Goal: Communication & Community: Share content

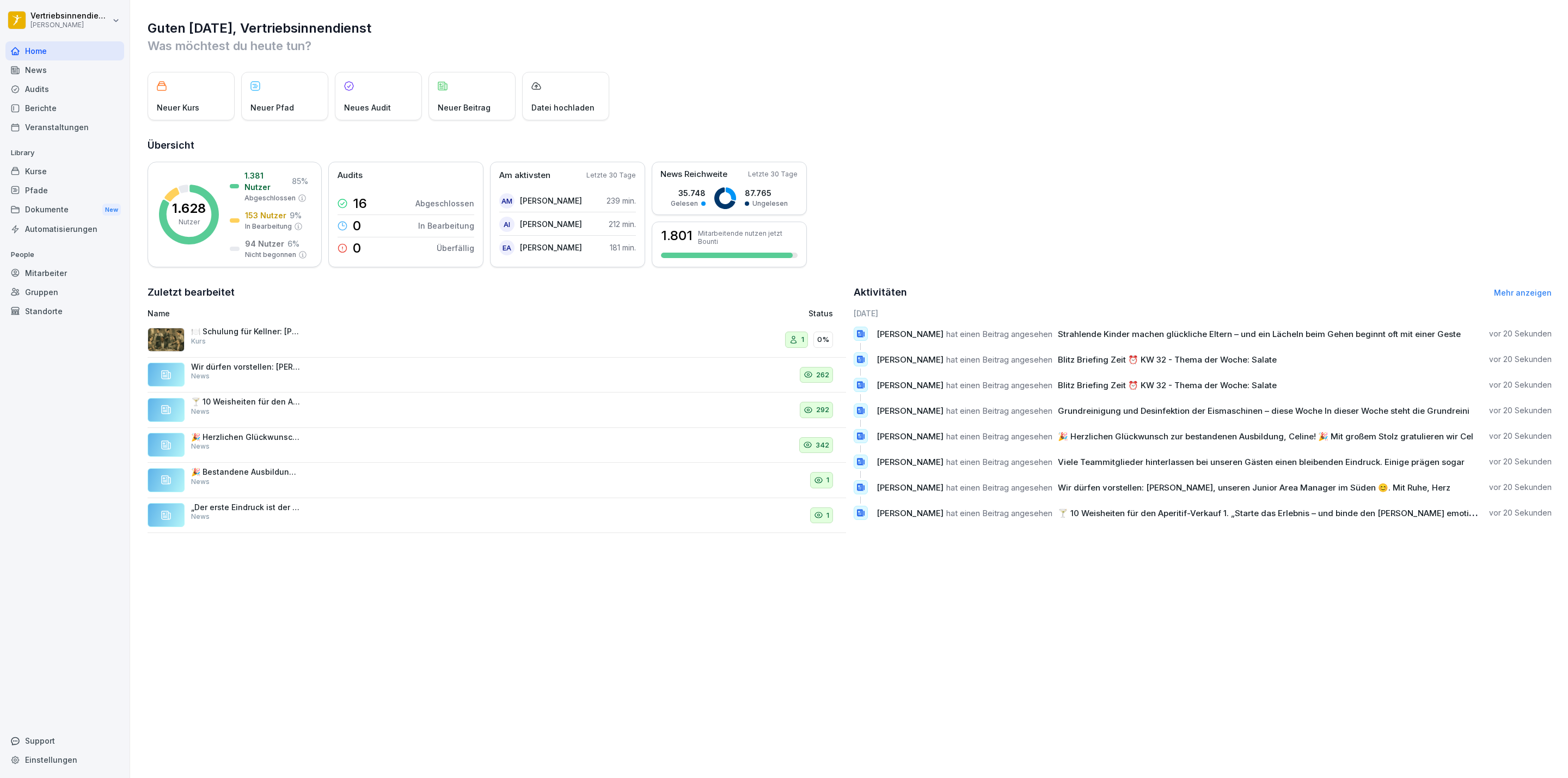
click at [72, 30] on html "Vertriebsinnendienst [PERSON_NAME] Home News Audits Berichte Veranstaltungen Li…" at bounding box center [784, 389] width 1568 height 778
click at [76, 210] on html "Vertriebsinnendienst [PERSON_NAME] Home News Audits Berichte Veranstaltungen Li…" at bounding box center [784, 389] width 1568 height 778
click at [57, 209] on div "Dokumente New" at bounding box center [65, 209] width 119 height 20
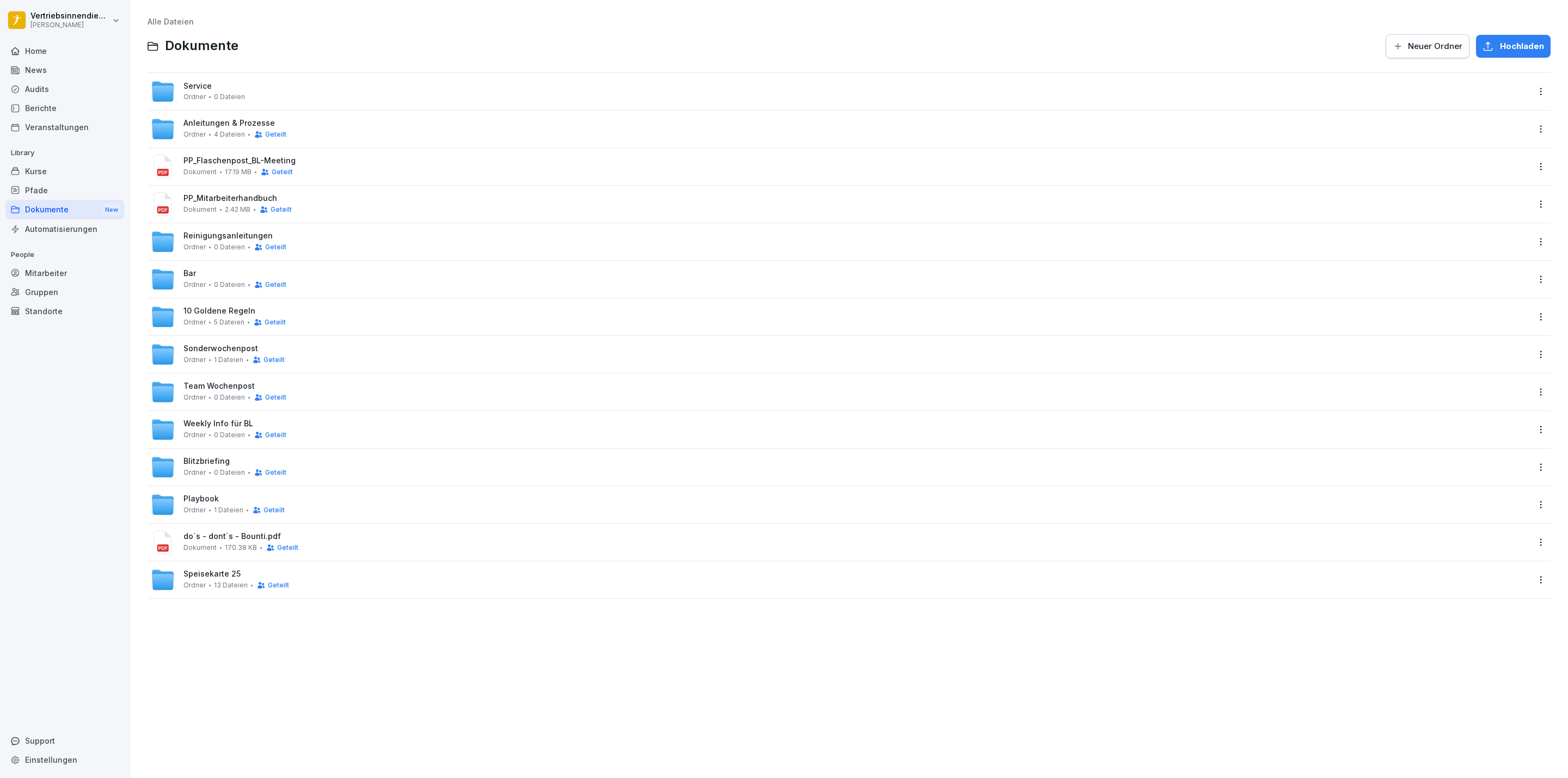
click at [214, 432] on span "0 Dateien" at bounding box center [229, 435] width 31 height 8
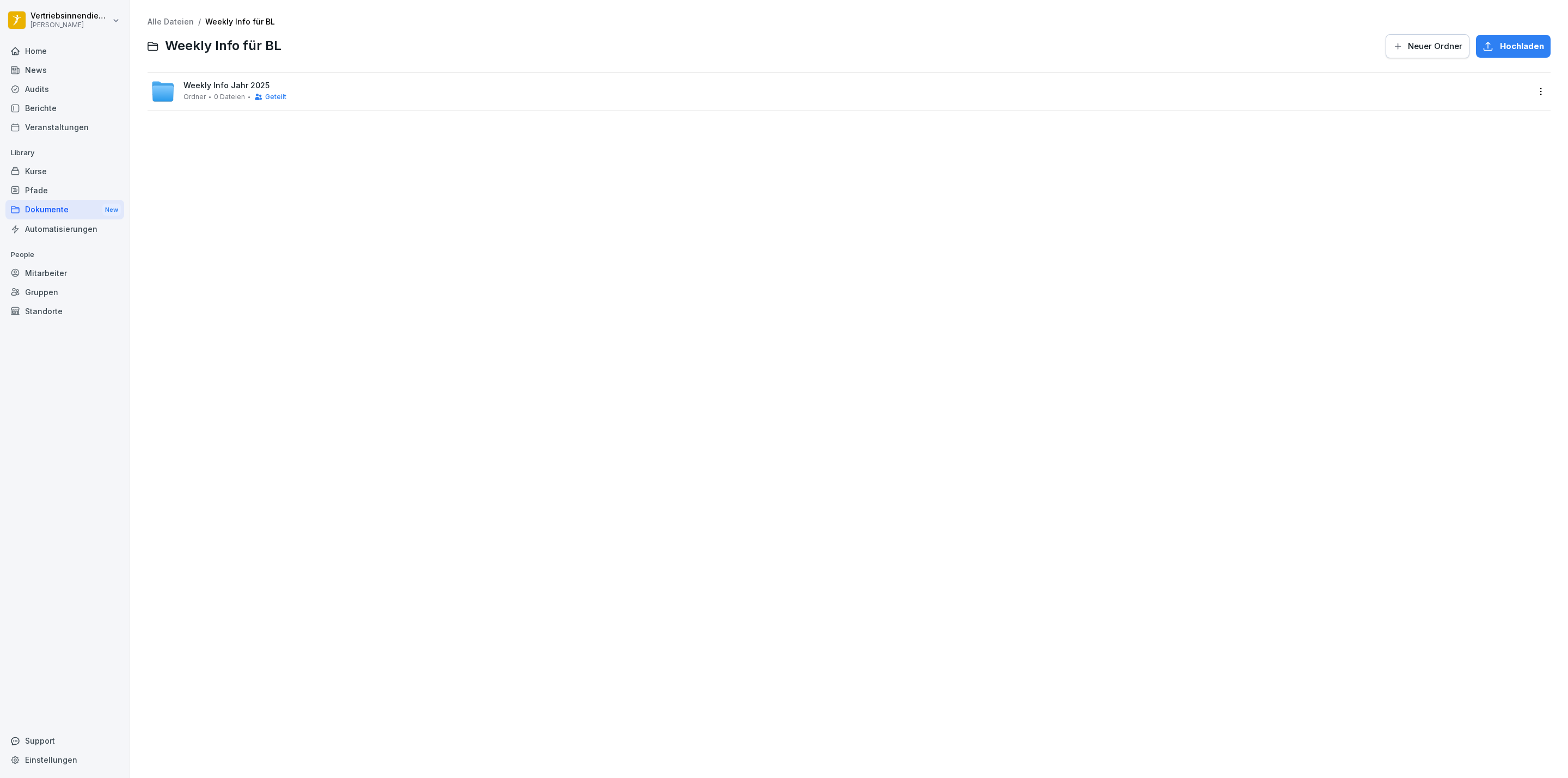
click at [214, 81] on span "Weekly Info Jahr 2025" at bounding box center [226, 86] width 86 height 9
click at [265, 94] on span "Geteilt" at bounding box center [276, 97] width 21 height 8
click at [447, 84] on div "Weekly KW 33 Ordner 4 Dateien Geteilt" at bounding box center [840, 91] width 1379 height 24
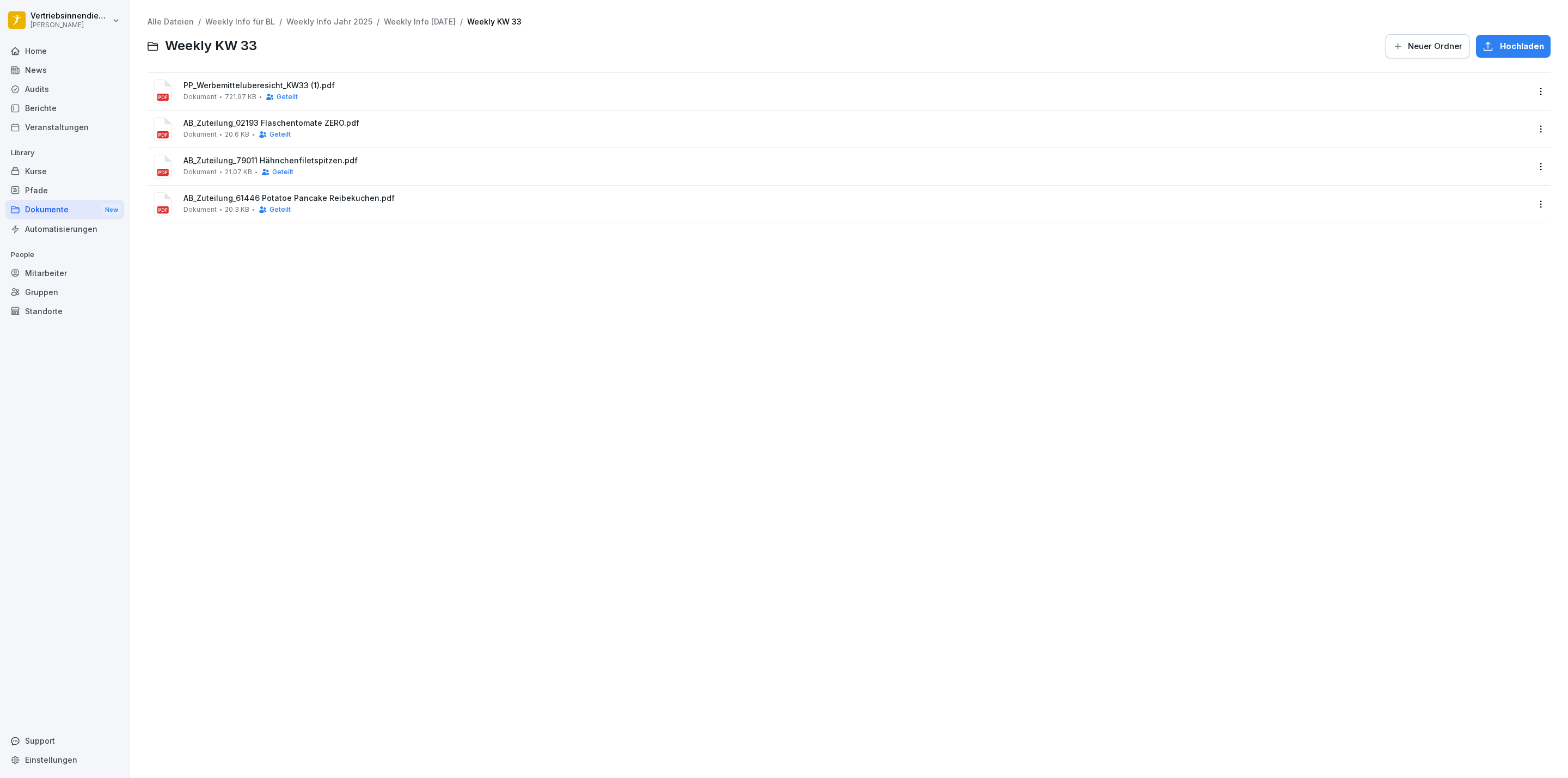
click at [1501, 30] on div "Alle Dateien / Weekly Info für BL / Weekly Info Jahr 2025 / Weekly Info [DATE] …" at bounding box center [849, 38] width 1403 height 42
click at [1501, 46] on span "Hochladen" at bounding box center [1522, 46] width 44 height 12
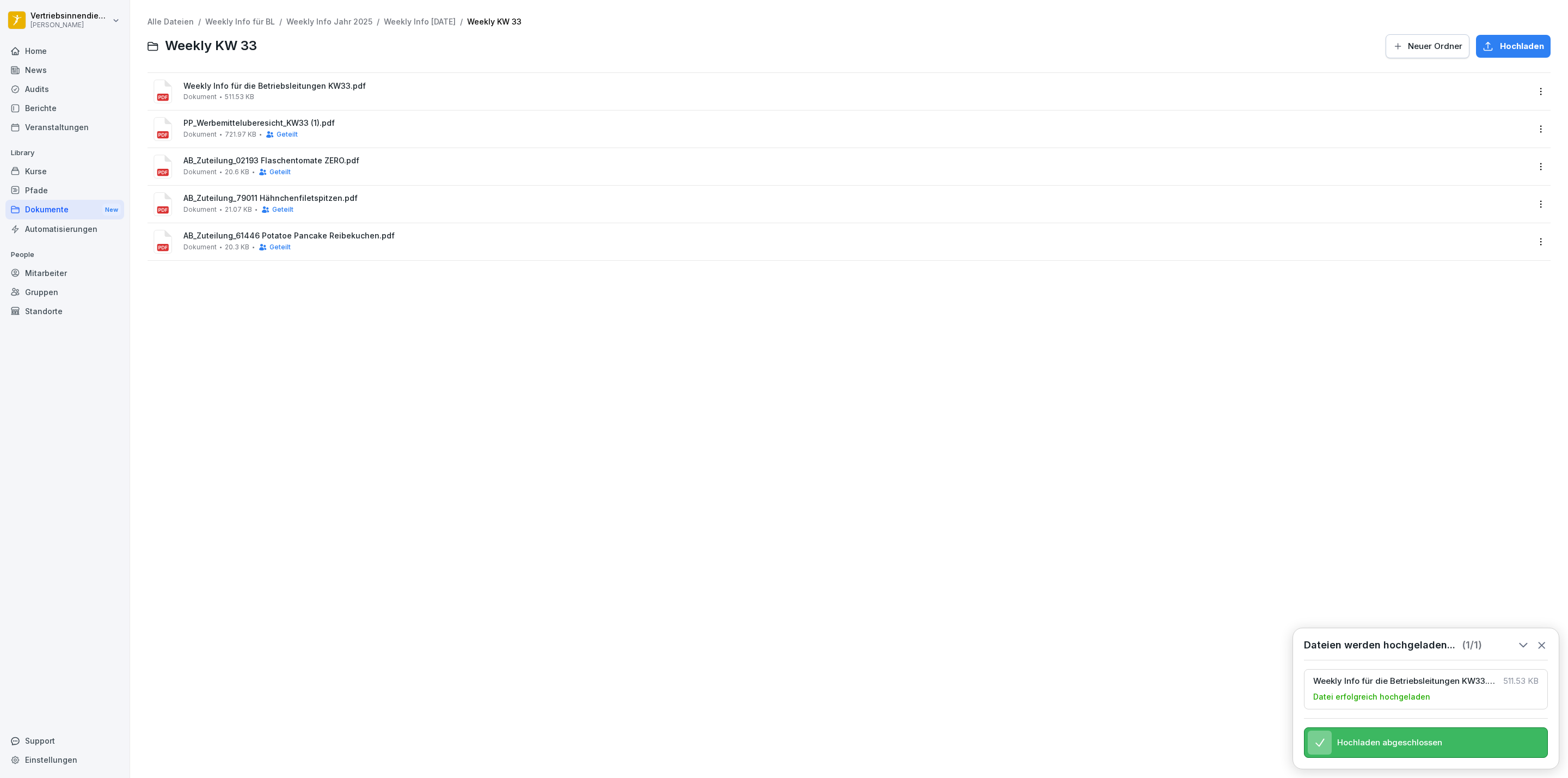
click at [1520, 90] on html "Vertriebsinnendienst [PERSON_NAME] Home News Audits Berichte Veranstaltungen Li…" at bounding box center [784, 389] width 1568 height 778
click at [1508, 139] on div "Teilen" at bounding box center [1512, 136] width 115 height 22
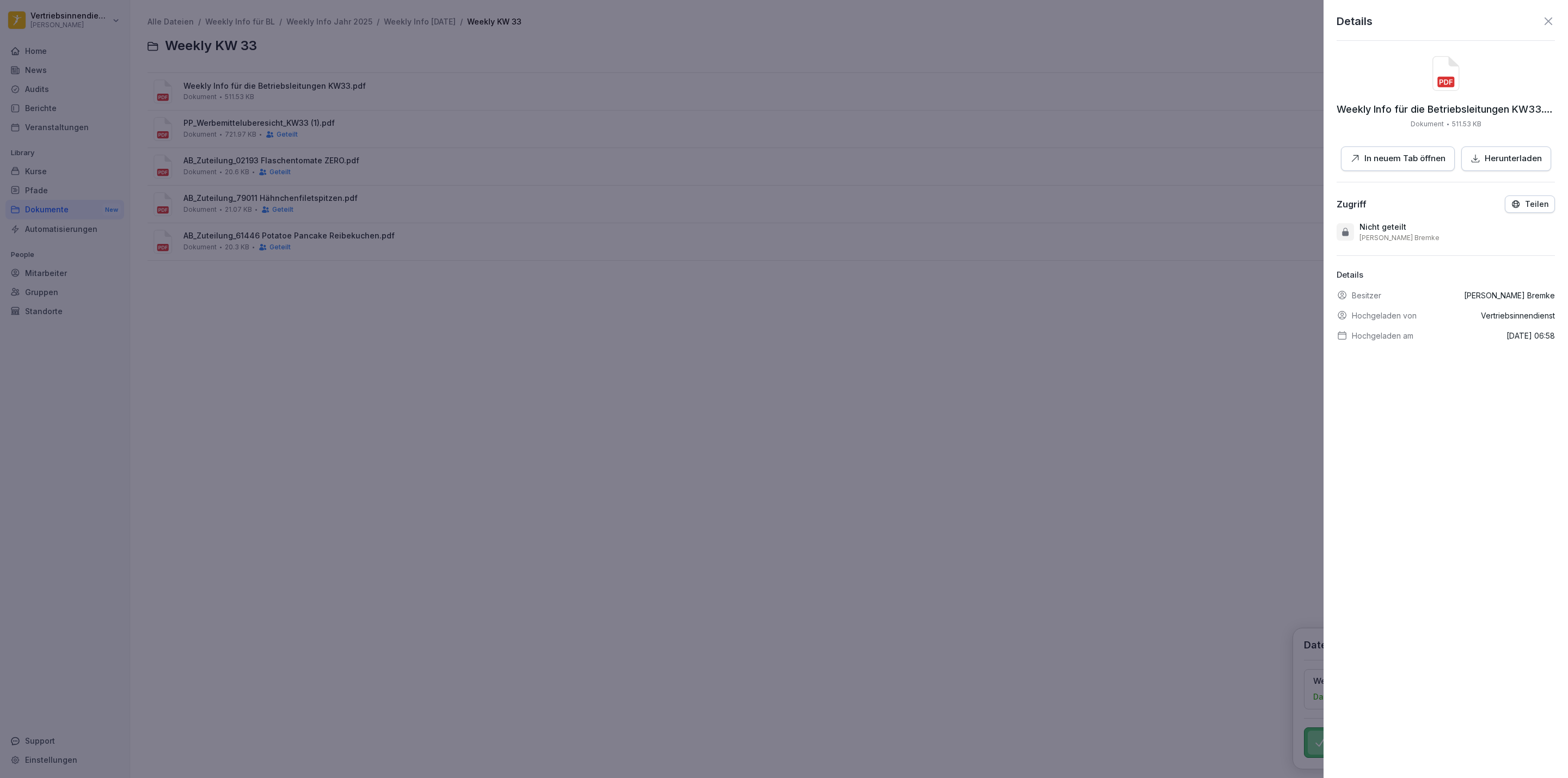
click at [1511, 207] on icon "button" at bounding box center [1515, 204] width 10 height 10
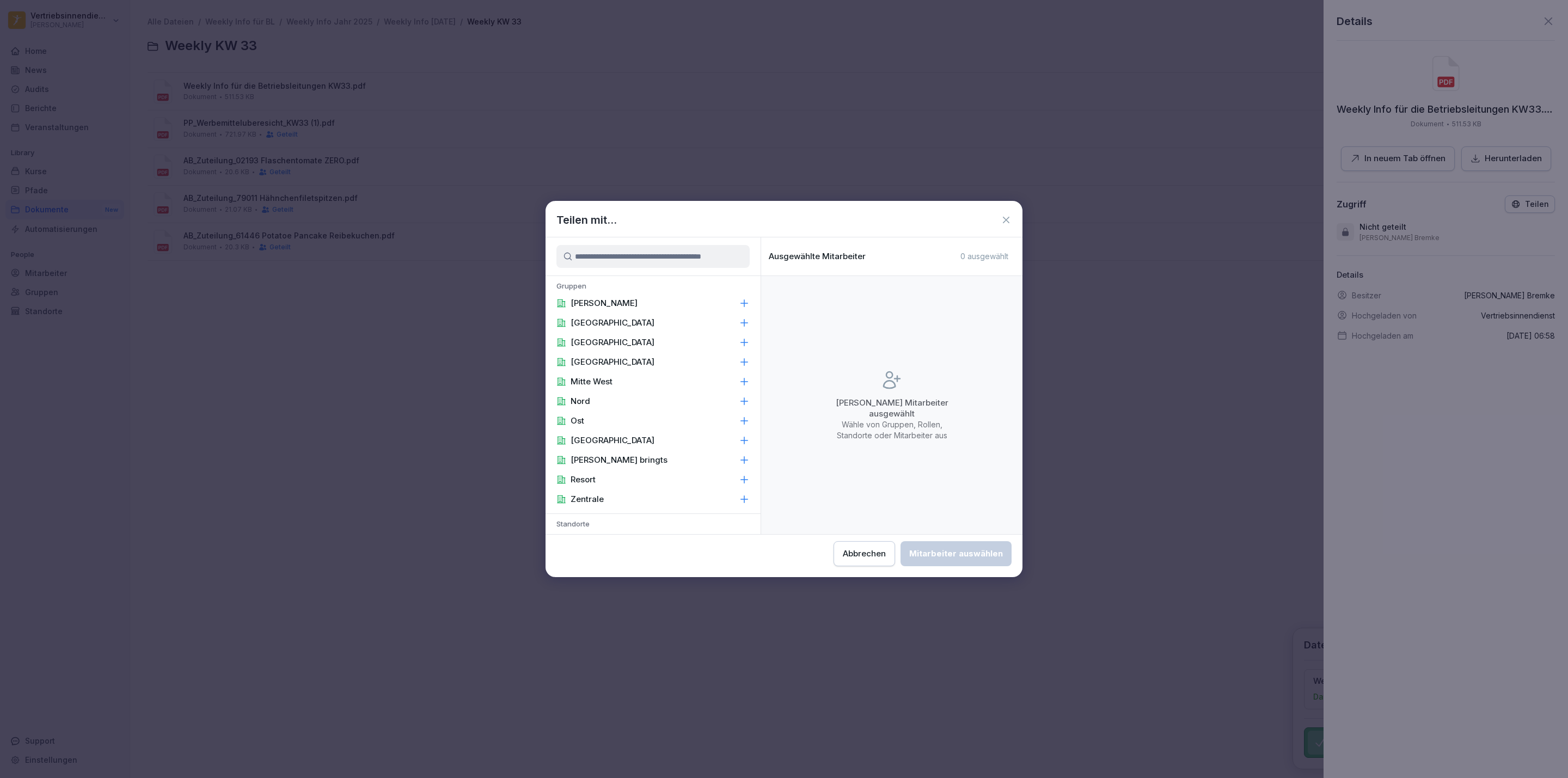
click at [675, 298] on div "[PERSON_NAME]" at bounding box center [653, 303] width 215 height 19
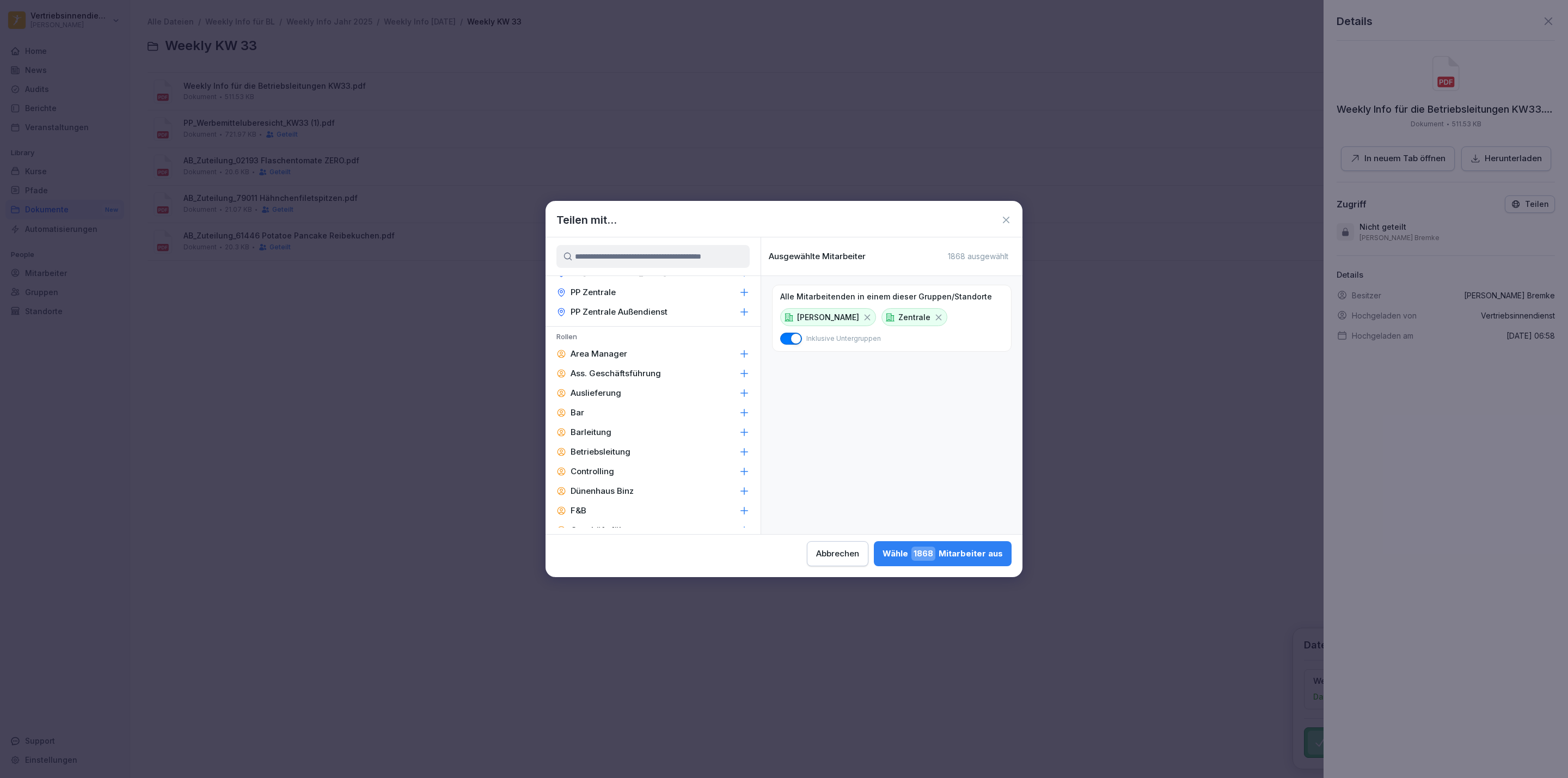
scroll to position [1395, 0]
click at [606, 353] on p "Area Manager" at bounding box center [599, 358] width 57 height 11
click at [585, 431] on p "Barleitung" at bounding box center [591, 436] width 41 height 11
click at [596, 470] on p "Controlling" at bounding box center [592, 475] width 43 height 11
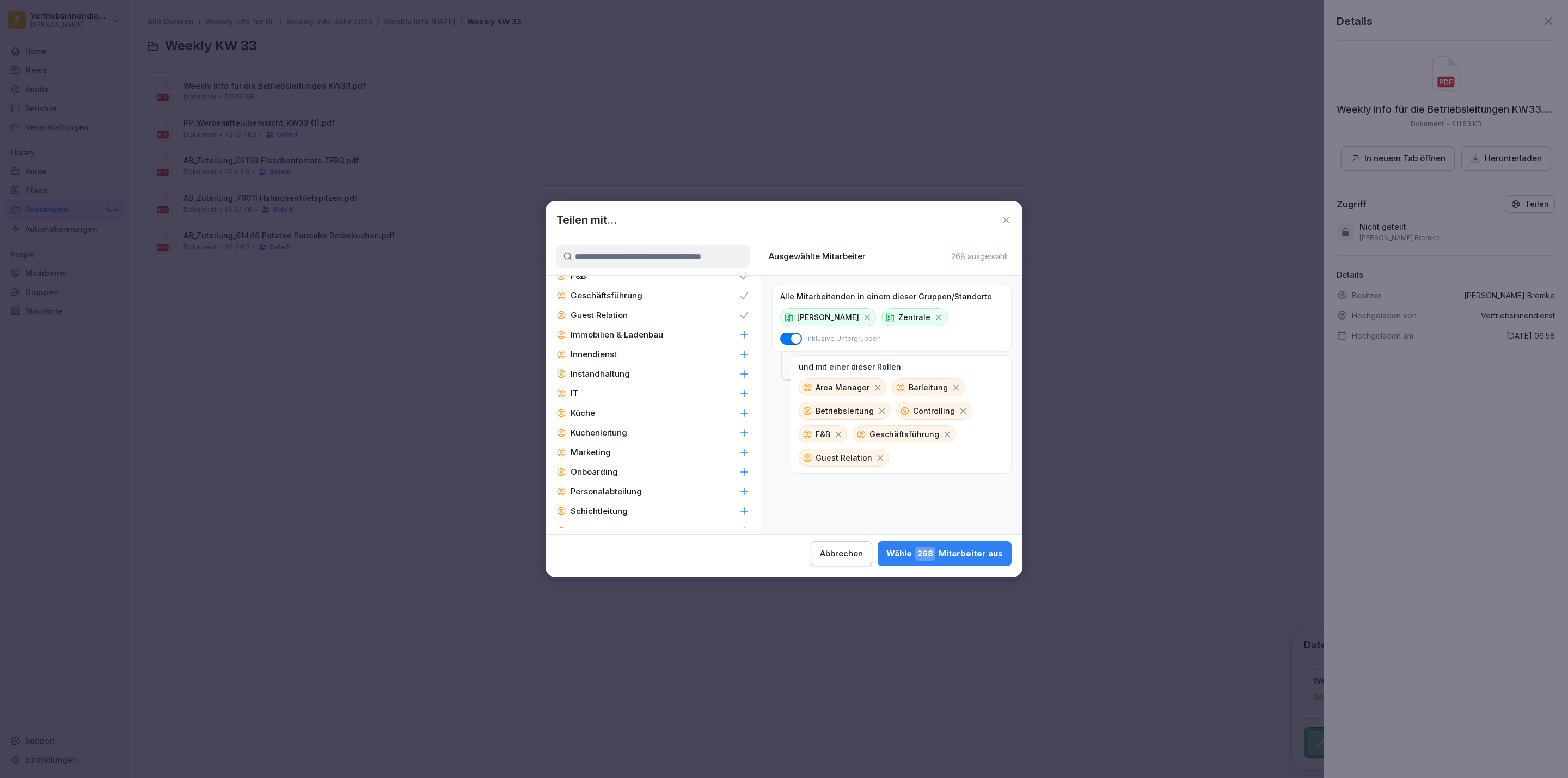
scroll to position [1602, 0]
click at [596, 360] on p "Immobilien & Ladenbau" at bounding box center [616, 365] width 92 height 11
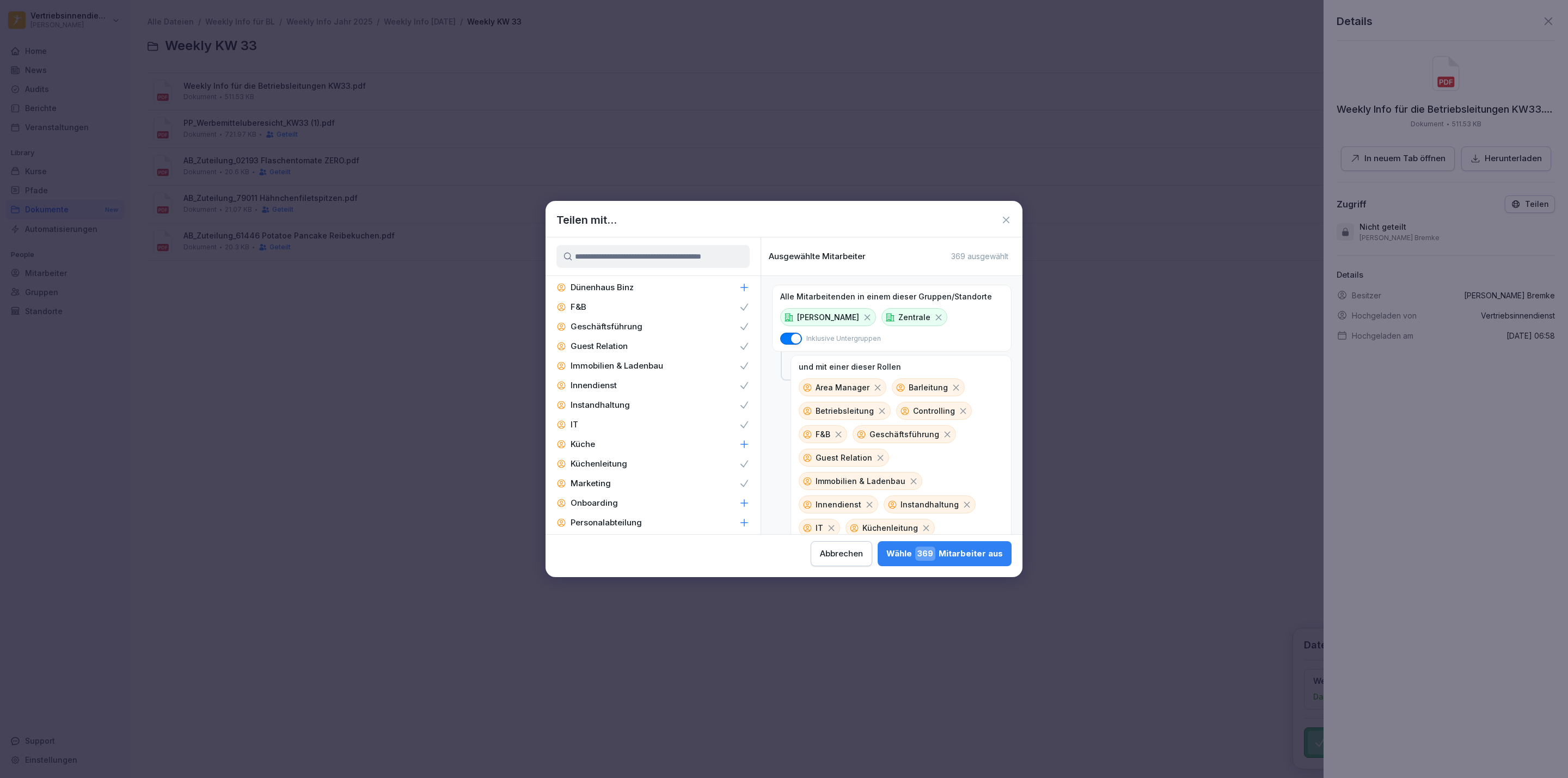
click at [596, 517] on p "Personalabteilung" at bounding box center [606, 522] width 71 height 11
click at [609, 421] on p "Zentral-Admin" at bounding box center [599, 426] width 57 height 11
click at [611, 440] on p "Zentral-Admins" at bounding box center [601, 445] width 61 height 11
click at [931, 552] on span "384" at bounding box center [925, 554] width 20 height 14
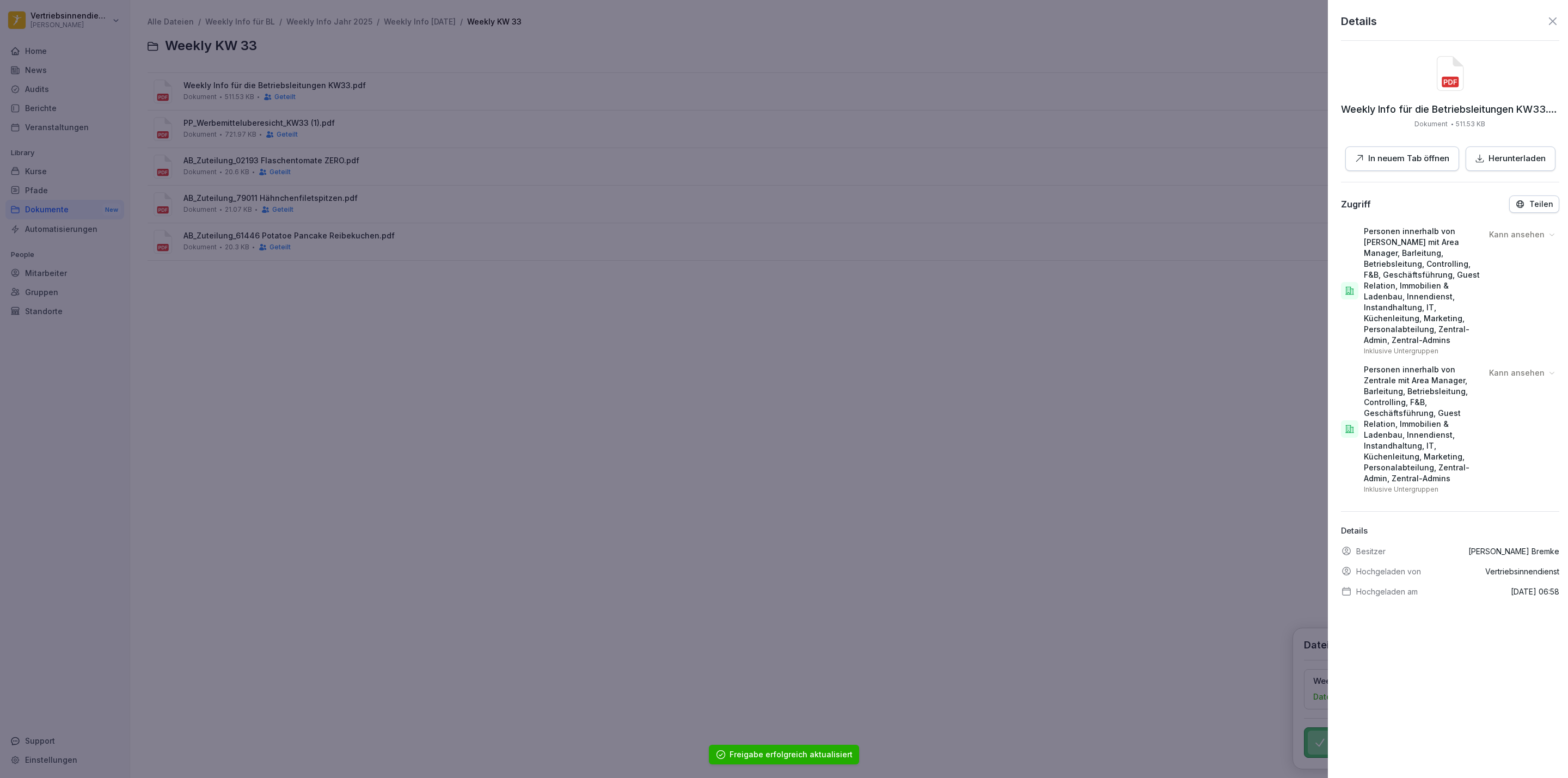
click at [438, 370] on div at bounding box center [784, 389] width 1568 height 778
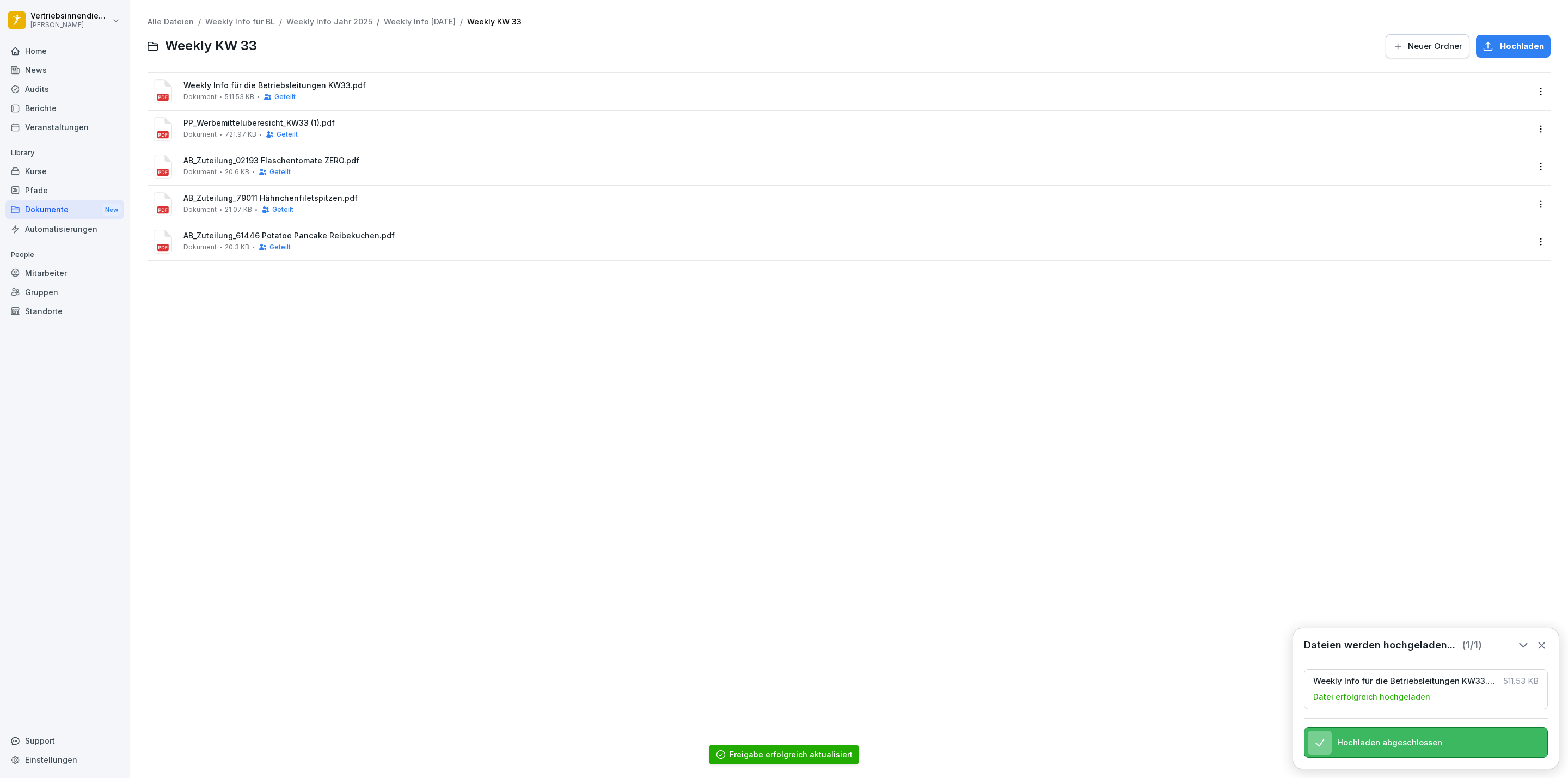
click at [53, 65] on div "News" at bounding box center [65, 70] width 119 height 19
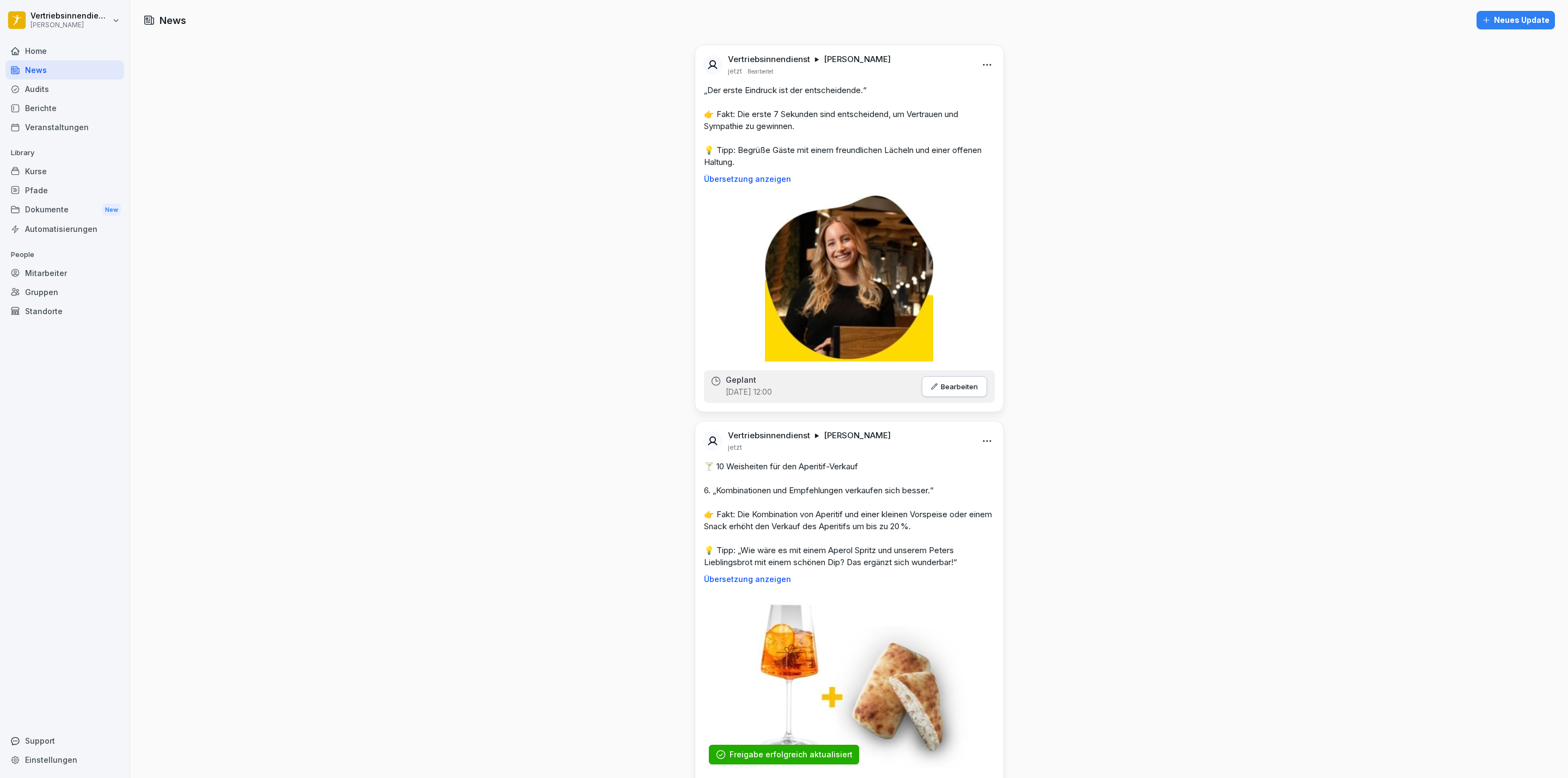
click at [1505, 12] on button "Neues Update" at bounding box center [1515, 20] width 78 height 19
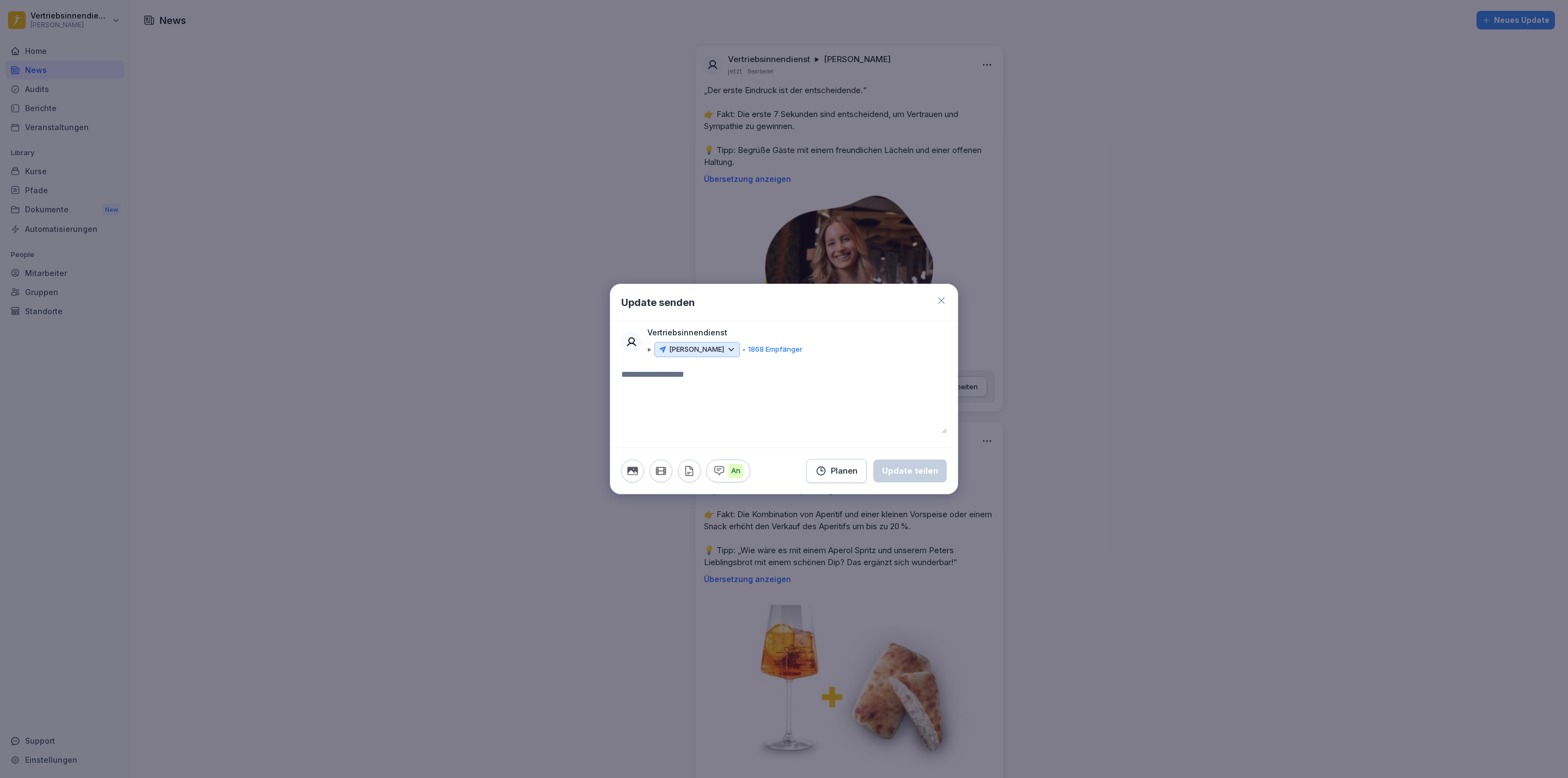
click at [662, 373] on textarea at bounding box center [784, 400] width 325 height 65
click at [688, 347] on p "[PERSON_NAME]" at bounding box center [696, 349] width 55 height 11
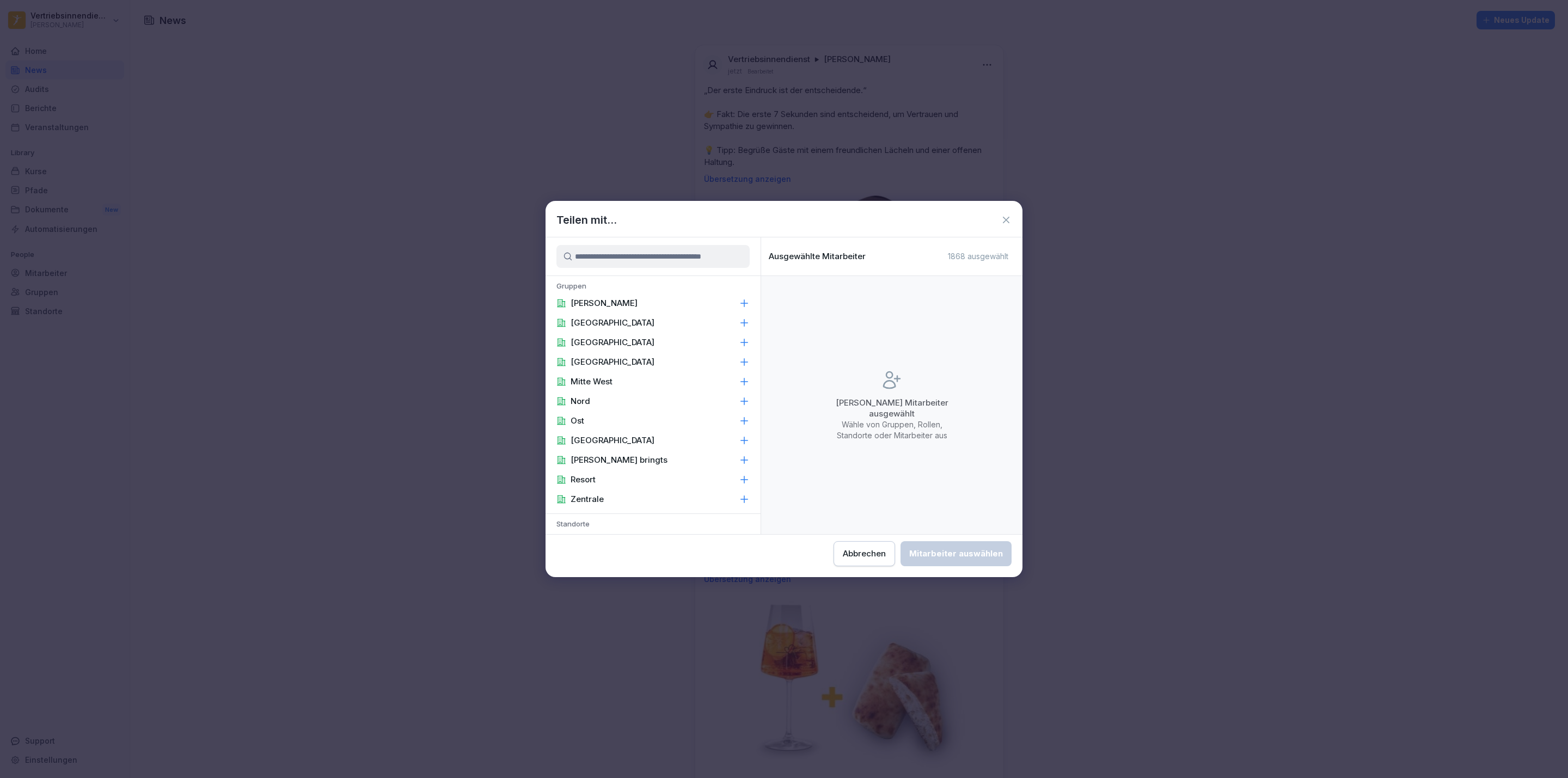
click at [624, 300] on div "[PERSON_NAME]" at bounding box center [653, 303] width 215 height 19
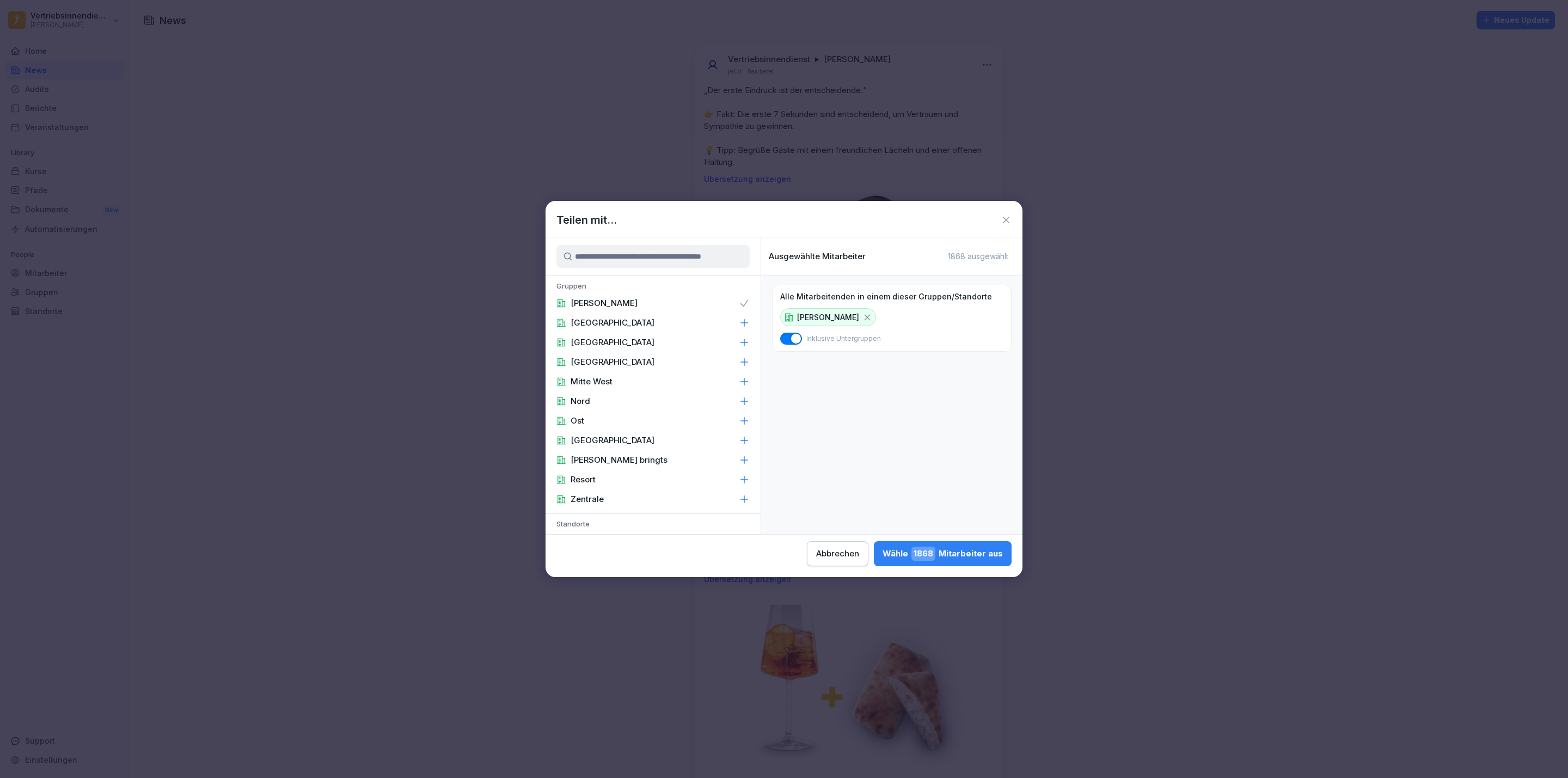
click at [624, 500] on div "Zentrale" at bounding box center [653, 499] width 215 height 19
click at [603, 341] on p "Area Manager" at bounding box center [599, 346] width 57 height 11
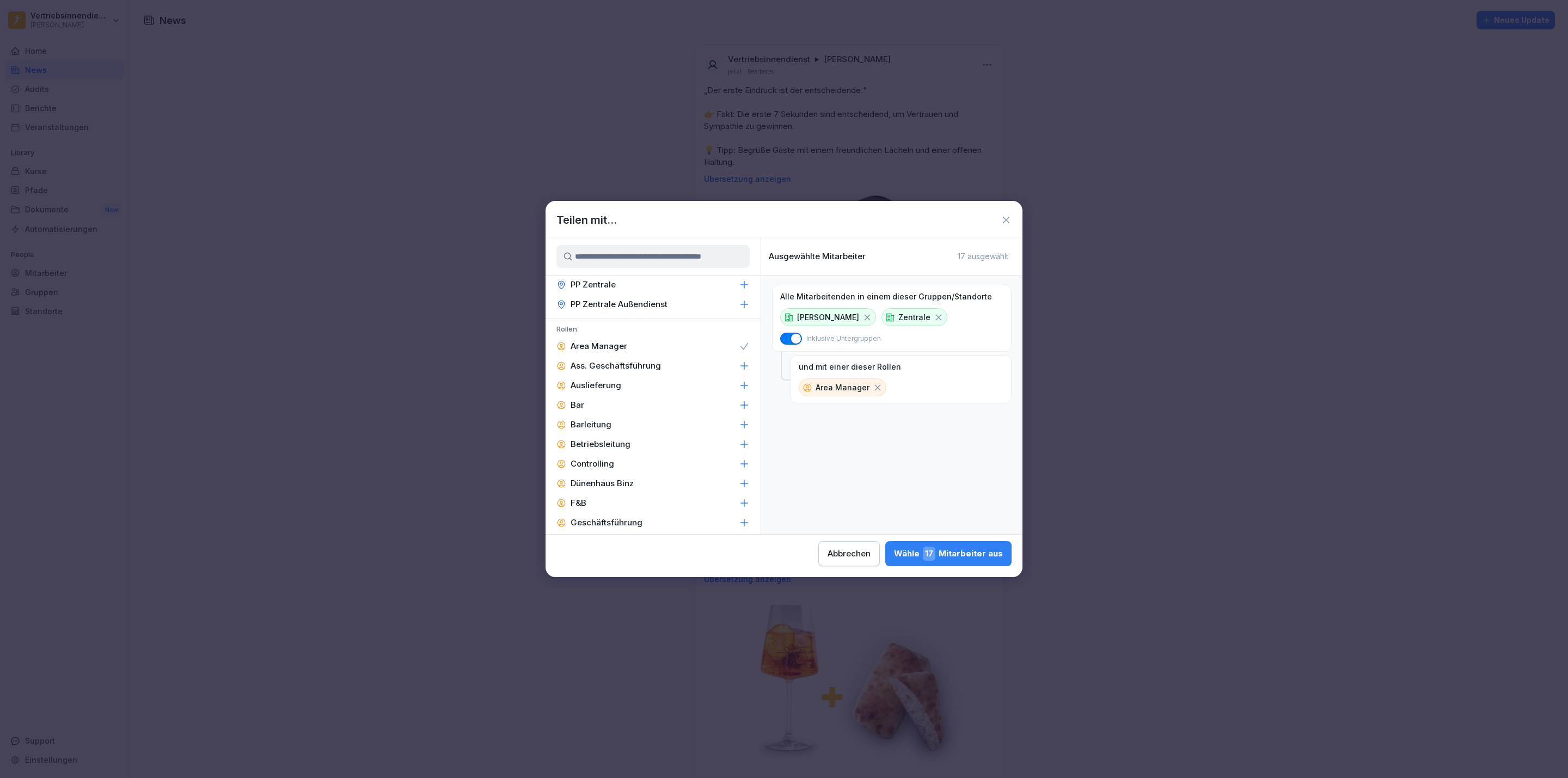
click at [602, 360] on p "Ass. Geschäftsführung" at bounding box center [616, 365] width 90 height 11
click at [586, 419] on p "Barleitung" at bounding box center [591, 424] width 41 height 11
click at [595, 439] on p "Betriebsleitung" at bounding box center [600, 444] width 60 height 11
click at [598, 458] on p "Controlling" at bounding box center [592, 464] width 43 height 11
click at [585, 517] on p "Geschäftsführung" at bounding box center [606, 522] width 72 height 11
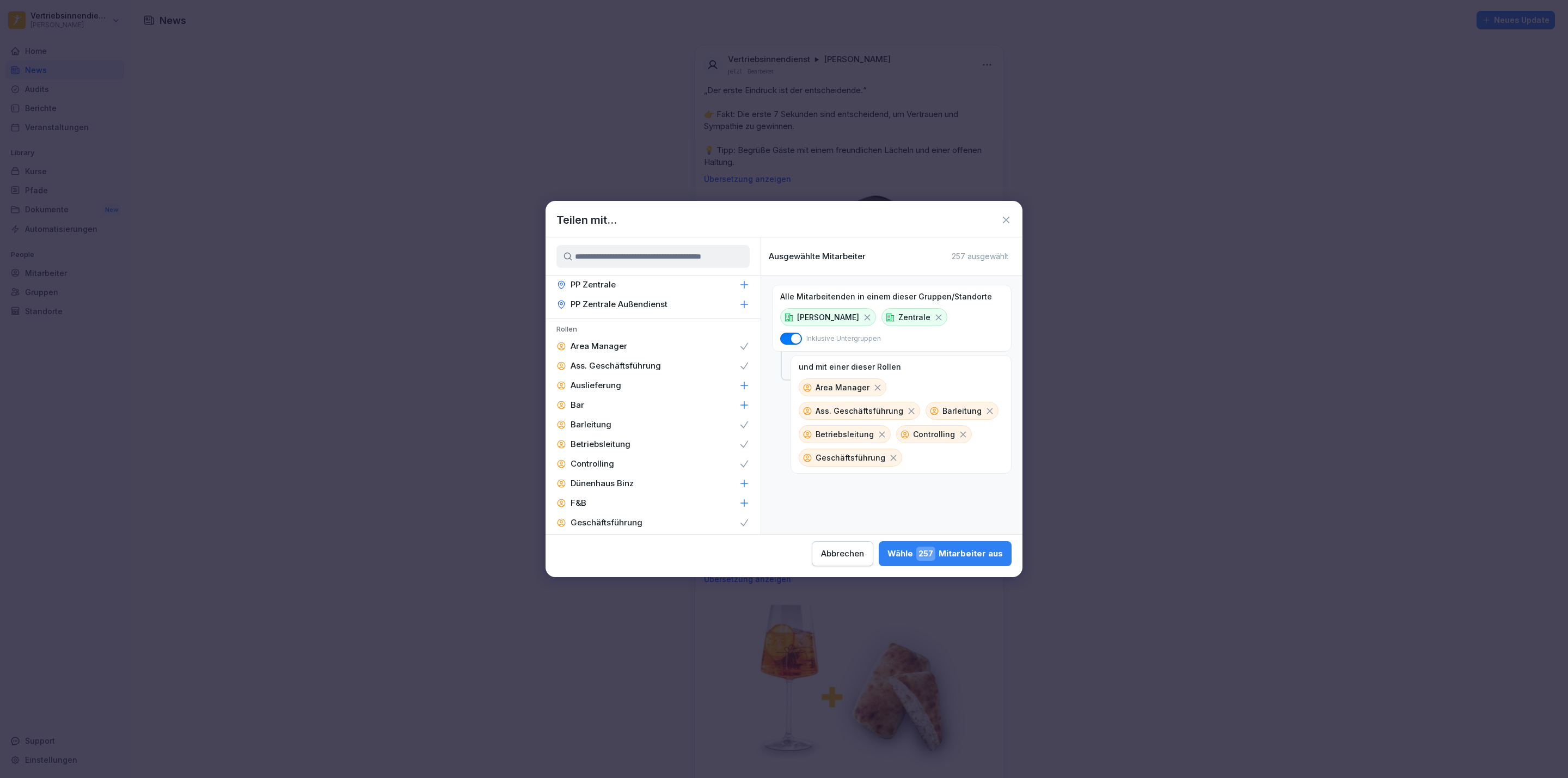
click at [595, 493] on div "F&B" at bounding box center [653, 503] width 215 height 19
click at [607, 439] on p "Guest Relation" at bounding box center [599, 444] width 57 height 11
click at [607, 458] on p "Immobilien & Ladenbau" at bounding box center [616, 464] width 92 height 11
click at [602, 478] on p "Innendienst" at bounding box center [594, 483] width 46 height 11
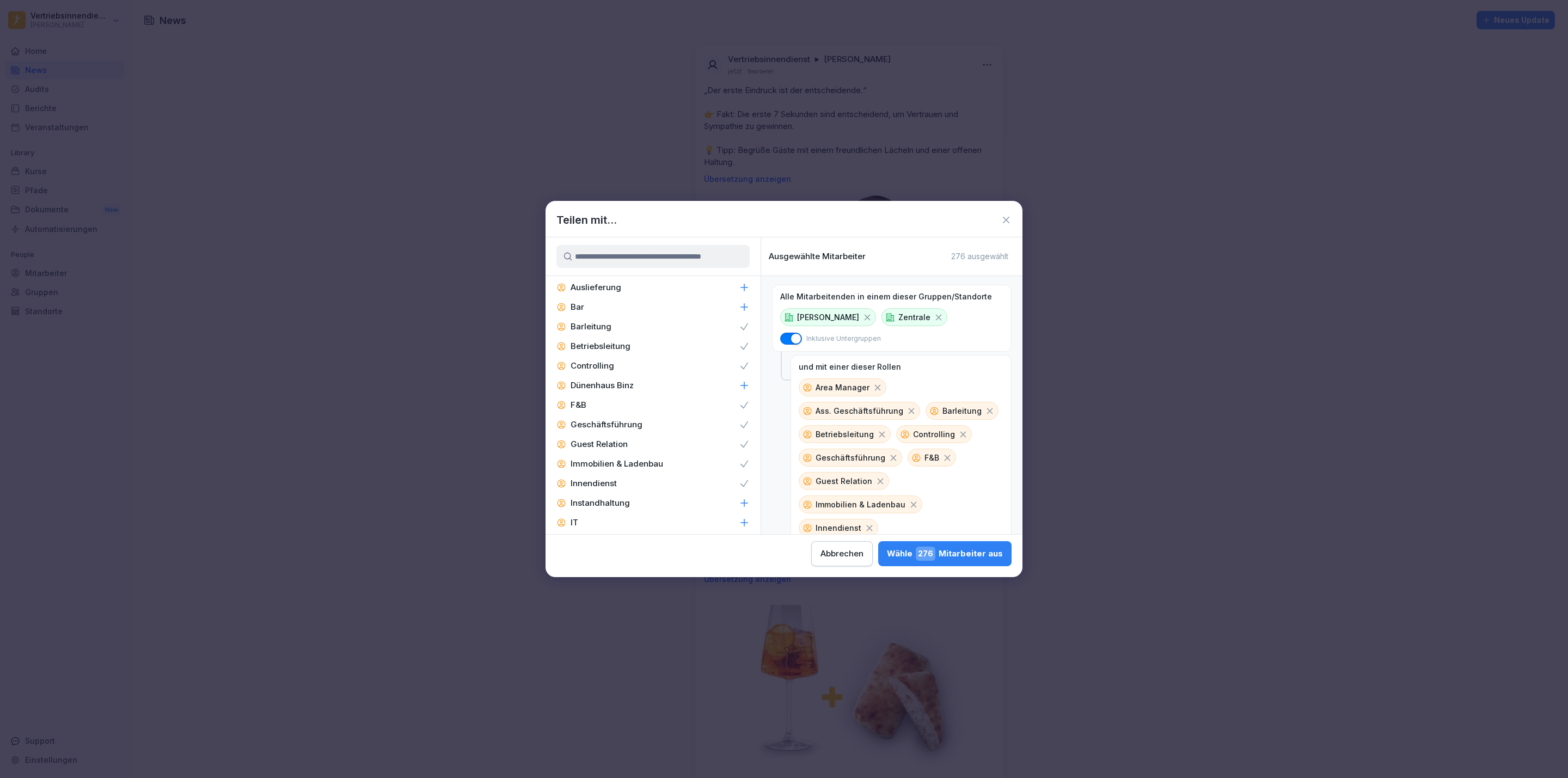
click at [596, 498] on p "Instandhaltung" at bounding box center [600, 503] width 59 height 11
drag, startPoint x: 596, startPoint y: 471, endPoint x: 586, endPoint y: 491, distance: 22.4
click at [586, 513] on div "IT" at bounding box center [653, 522] width 215 height 19
click at [602, 445] on p "Marketing" at bounding box center [591, 451] width 40 height 11
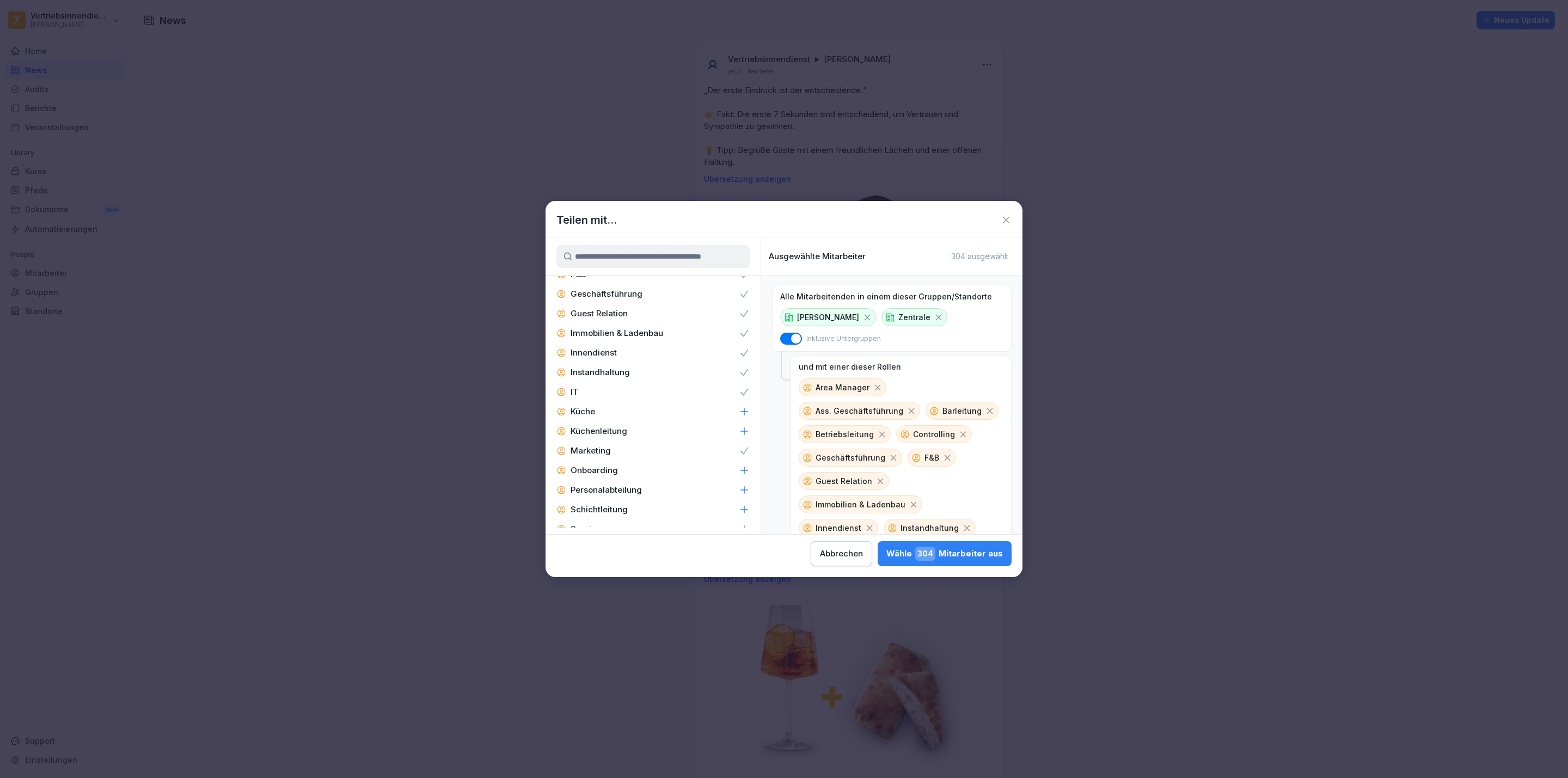
click at [587, 485] on p "Personalabteilung" at bounding box center [606, 490] width 71 height 11
click at [639, 518] on div "Zentral-Admin" at bounding box center [653, 527] width 215 height 19
click at [627, 542] on p "Zentral-Admins" at bounding box center [601, 547] width 61 height 11
click at [603, 385] on p "Küchenleitung" at bounding box center [599, 390] width 57 height 11
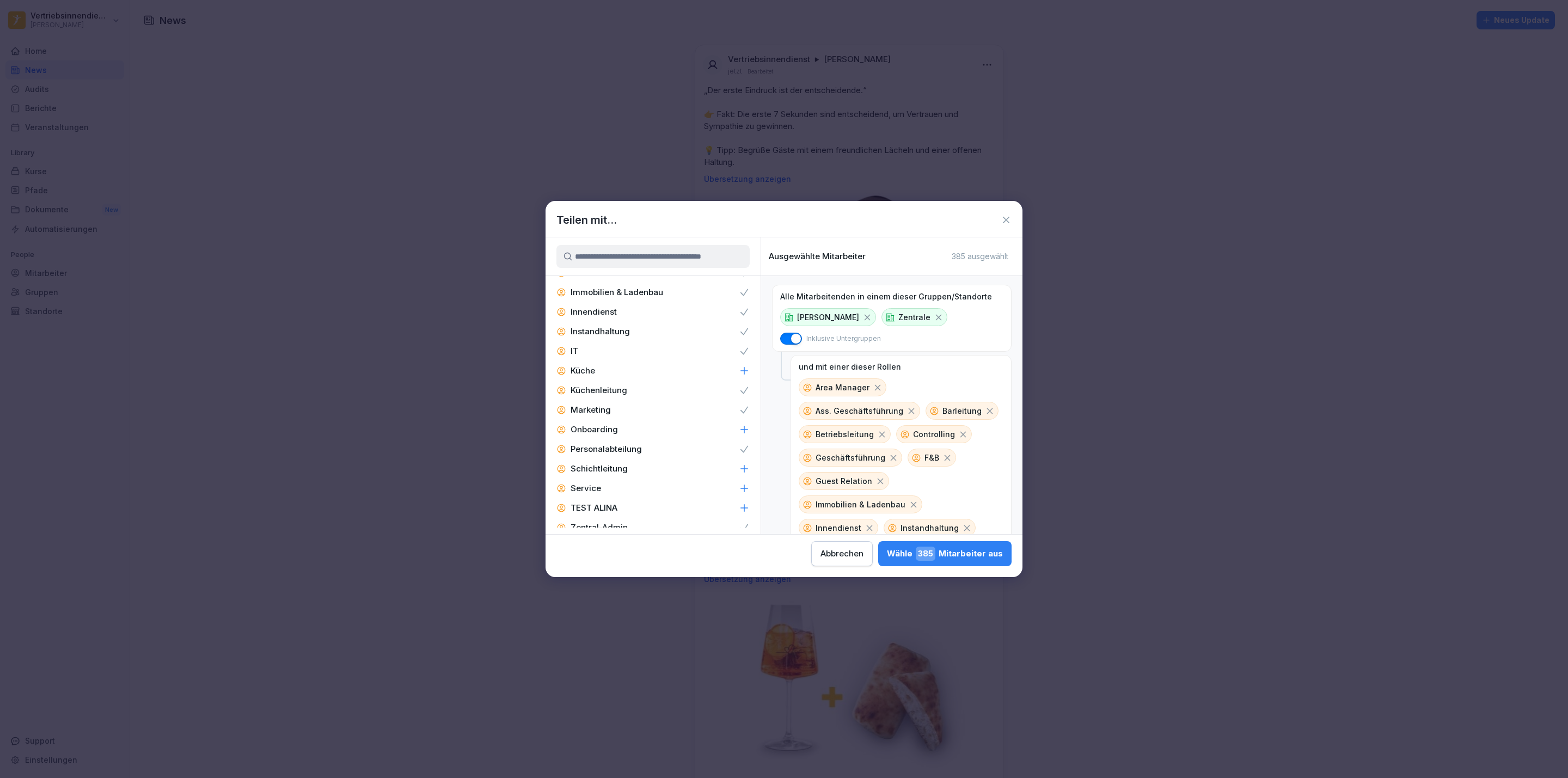
click at [930, 560] on span "385" at bounding box center [925, 554] width 19 height 14
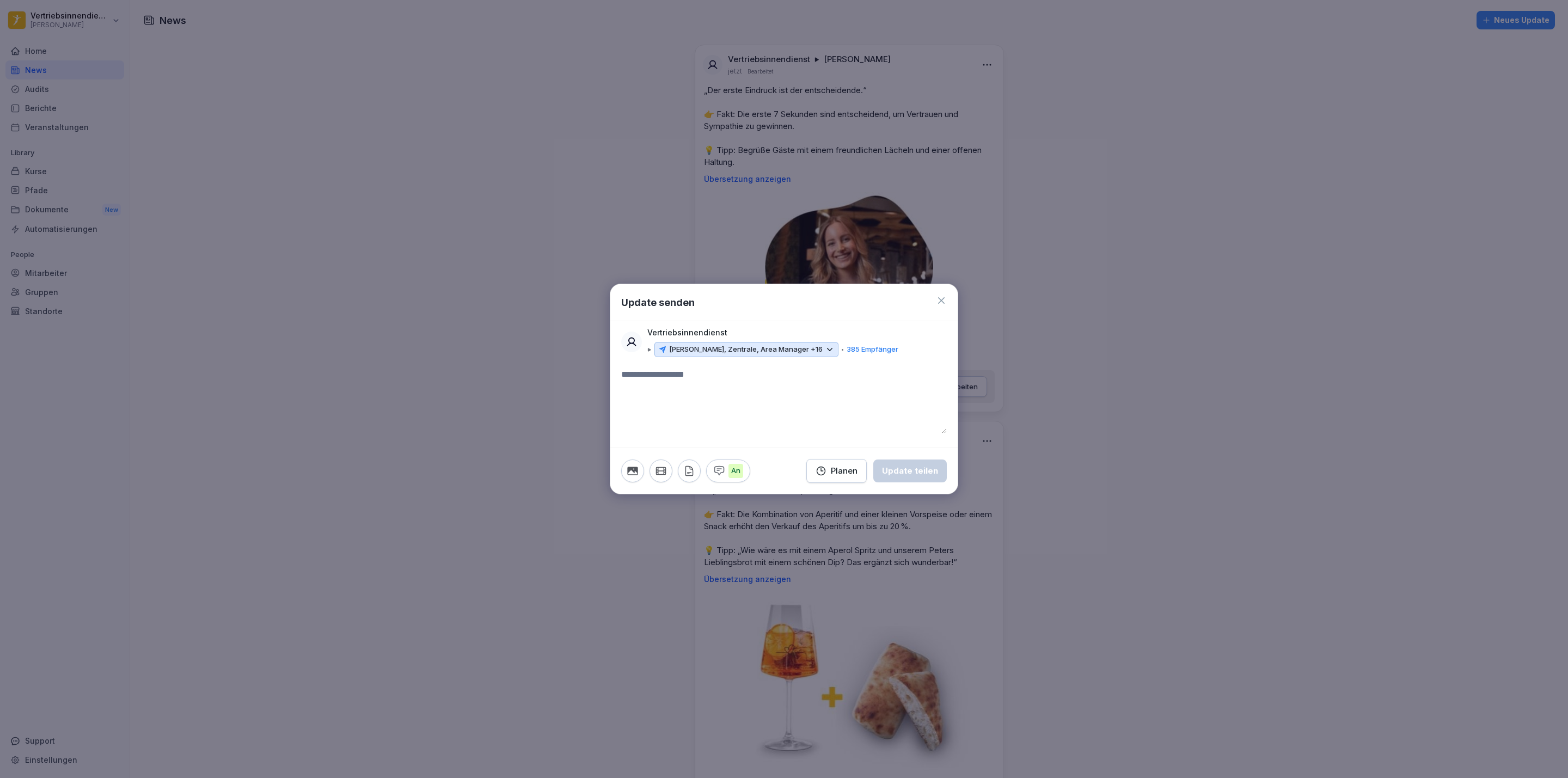
click at [832, 475] on div "Planen" at bounding box center [836, 471] width 42 height 12
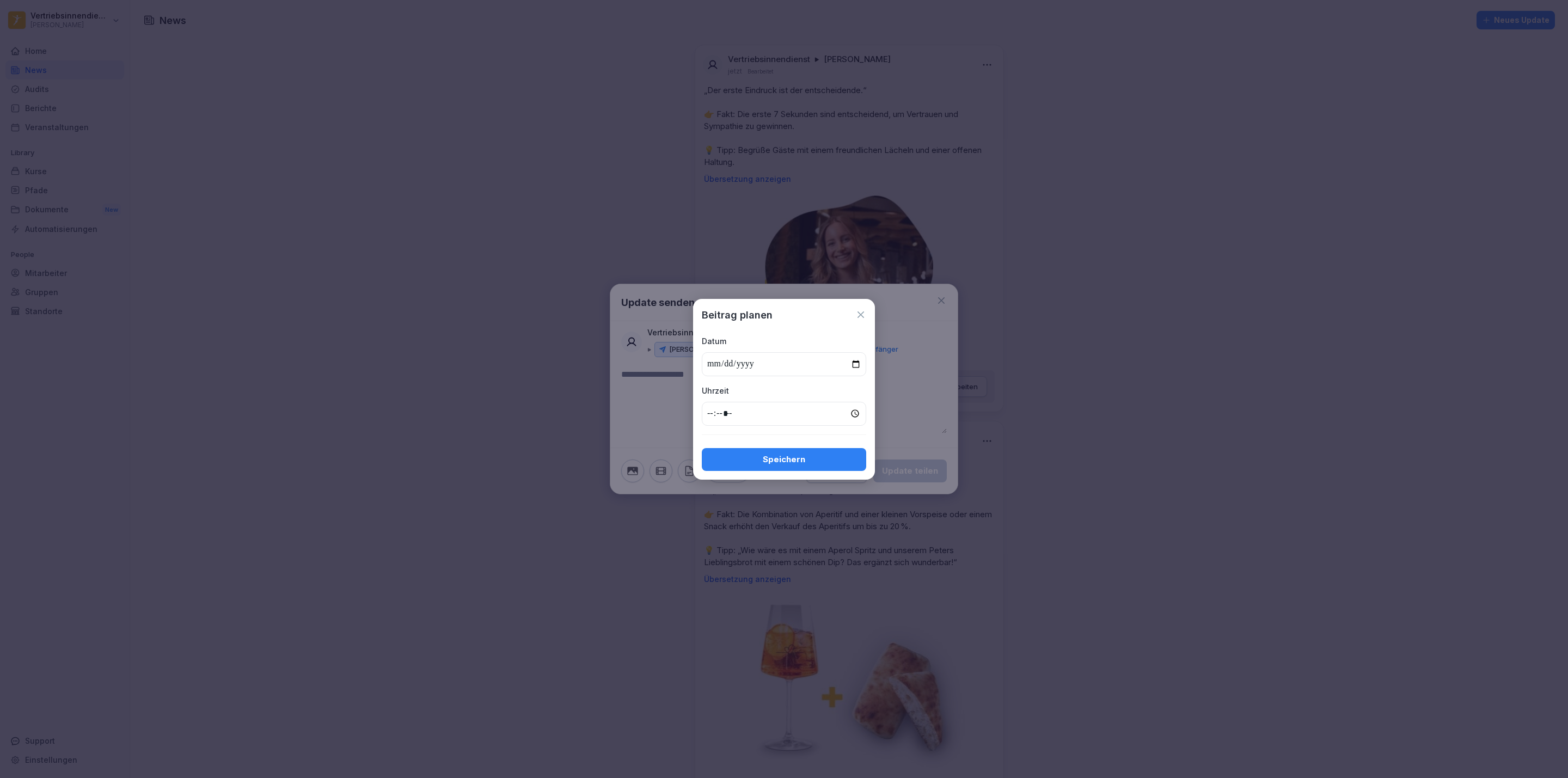
type input "**********"
type input "*****"
click at [762, 453] on div "Speichern" at bounding box center [784, 459] width 147 height 12
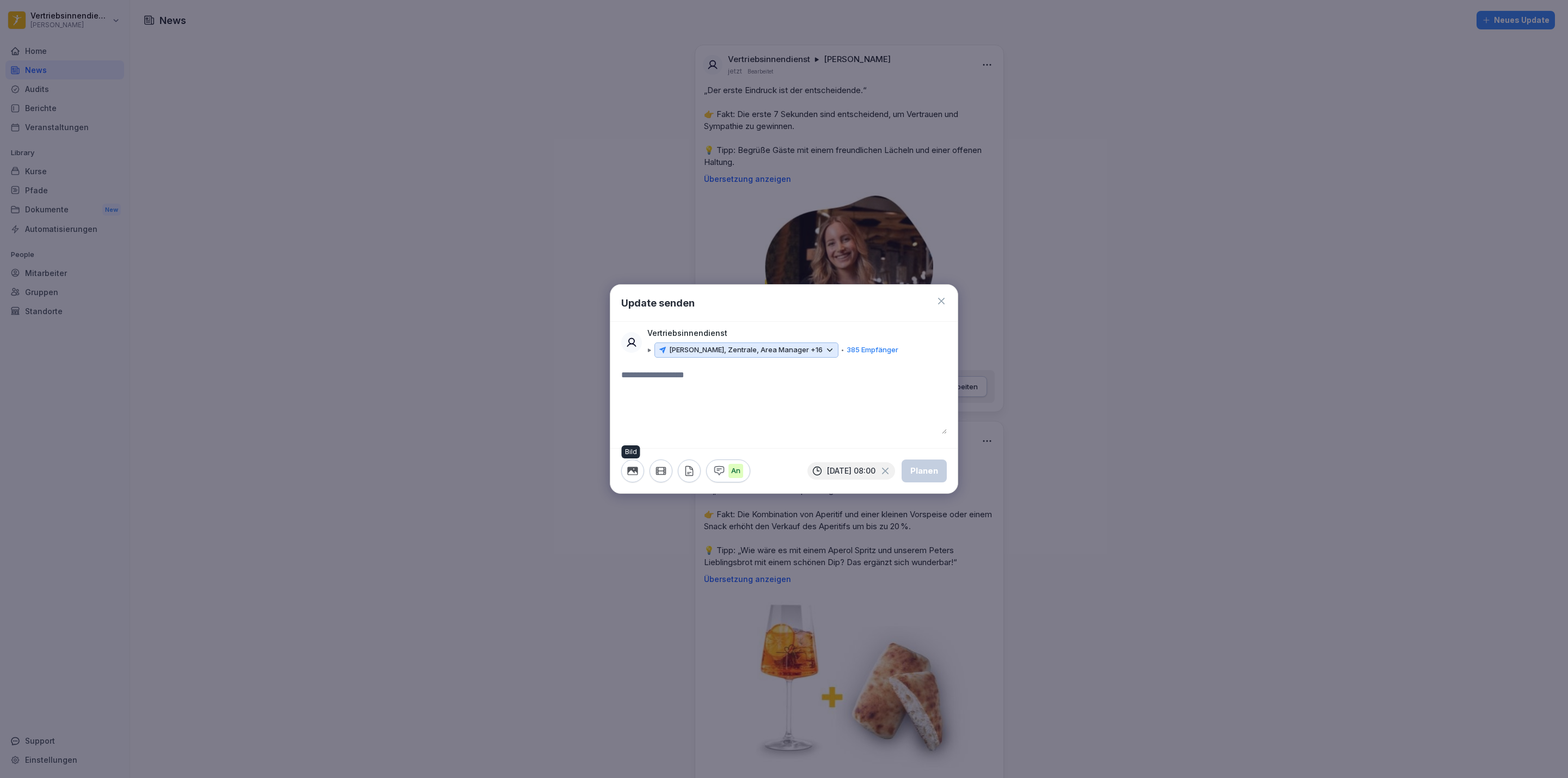
click at [636, 473] on icon "button" at bounding box center [633, 471] width 12 height 12
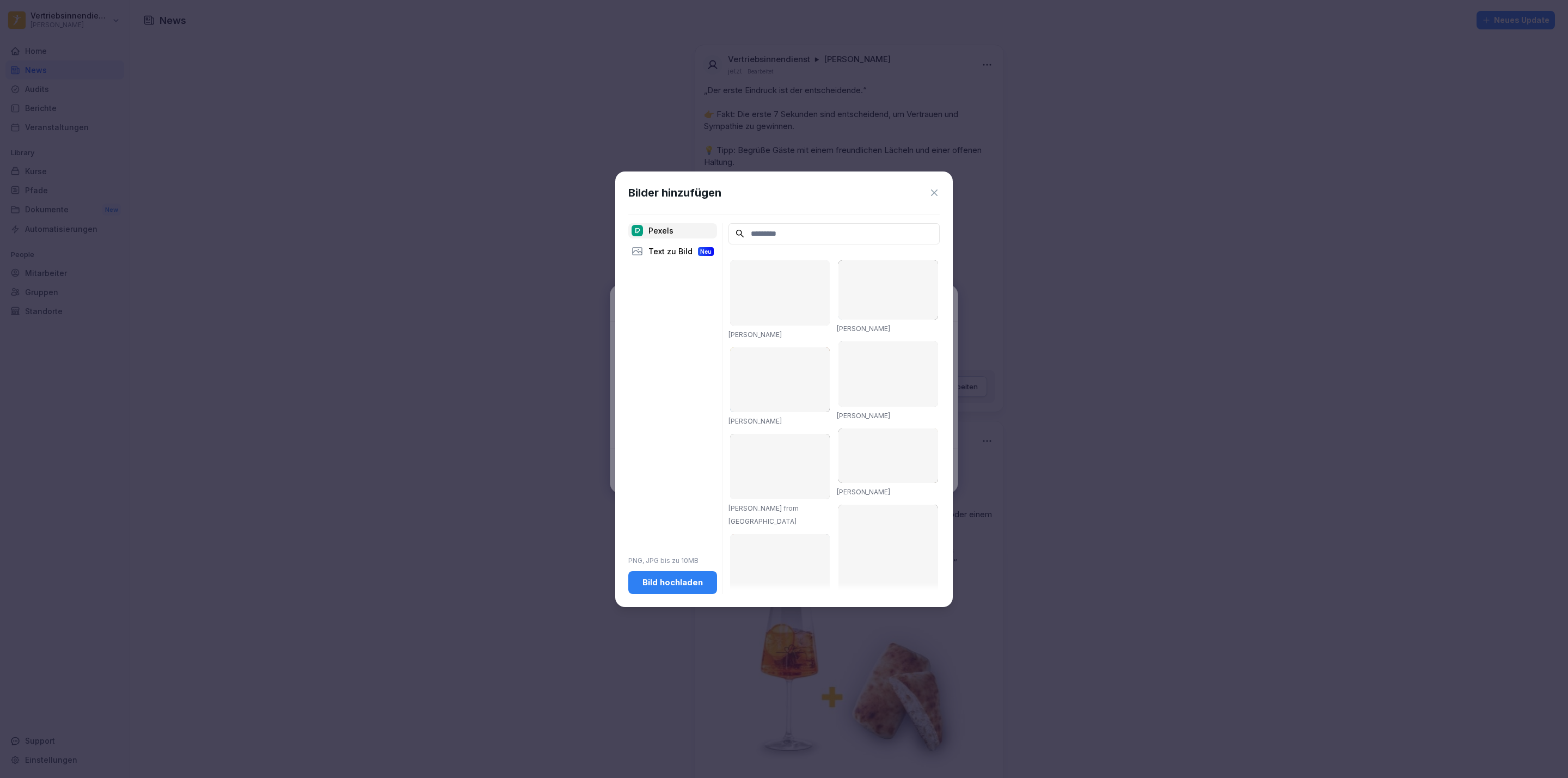
click at [686, 583] on div "Bild hochladen" at bounding box center [673, 582] width 71 height 12
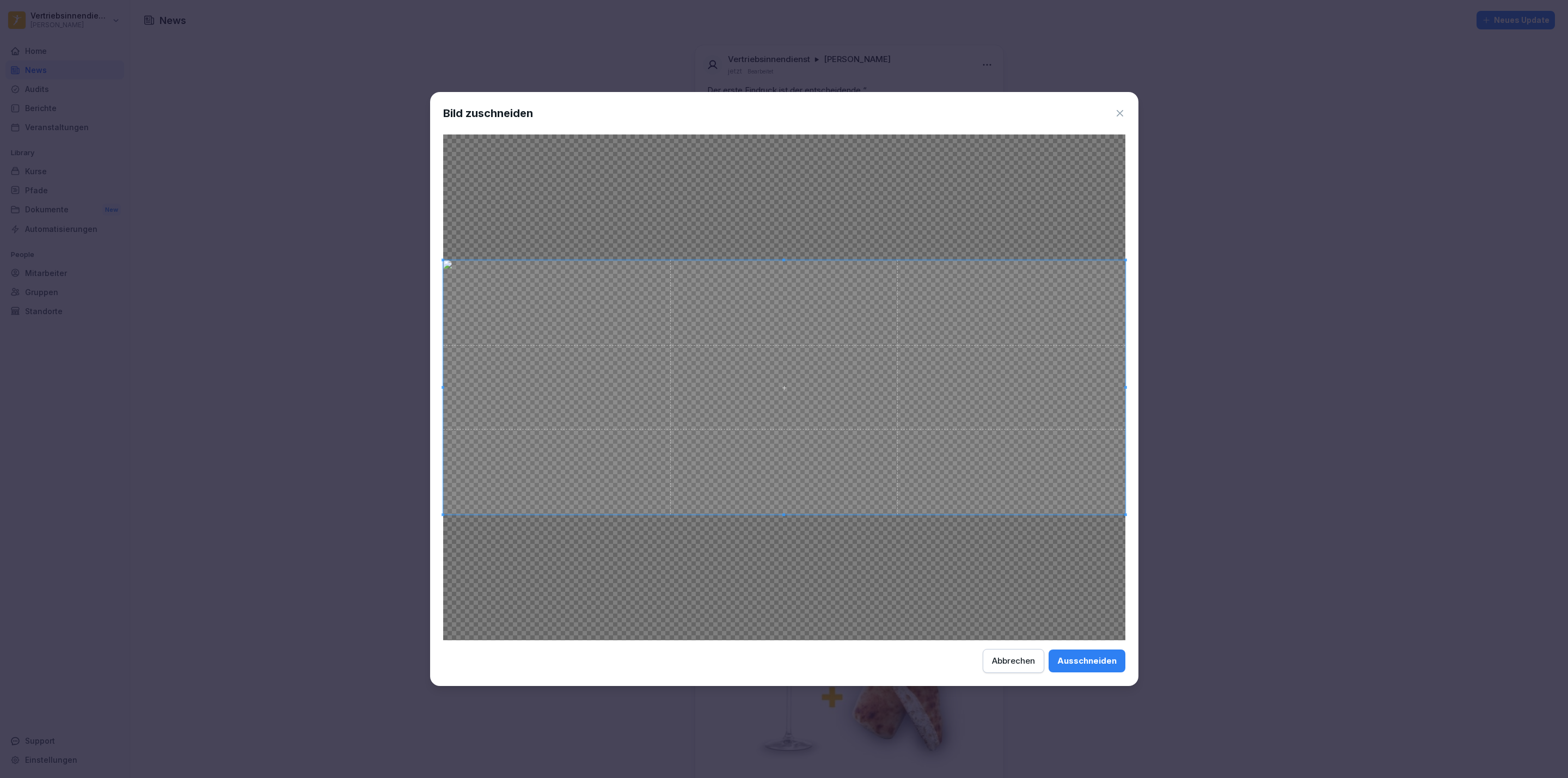
click at [1108, 660] on div "Ausschneiden" at bounding box center [1087, 660] width 59 height 12
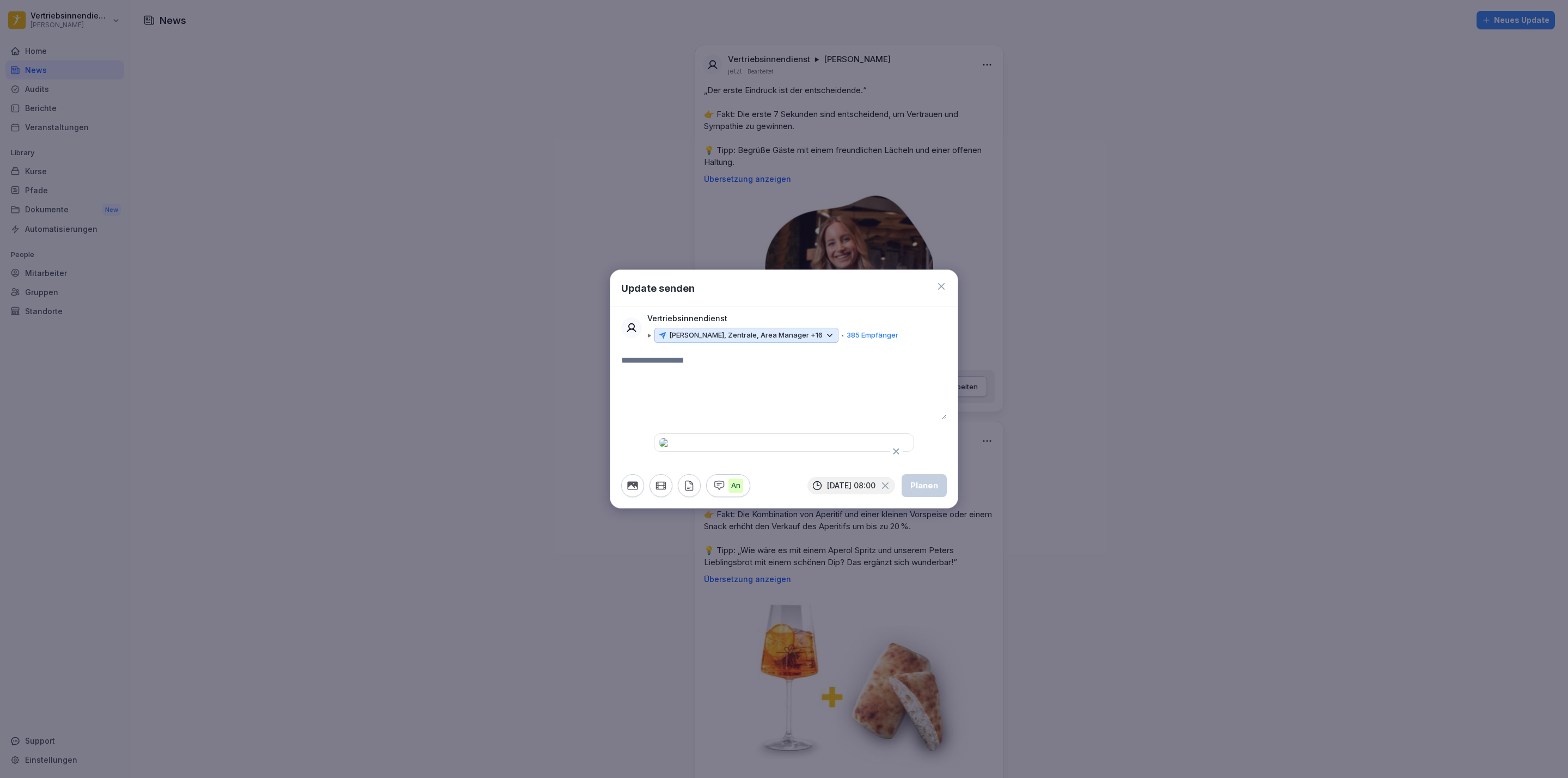
click at [682, 354] on textarea at bounding box center [784, 386] width 325 height 65
click at [683, 354] on textarea "**" at bounding box center [783, 386] width 325 height 65
drag, startPoint x: 731, startPoint y: 332, endPoint x: 712, endPoint y: 353, distance: 28.3
click at [712, 354] on textarea "**********" at bounding box center [783, 386] width 325 height 65
click at [755, 354] on textarea "**********" at bounding box center [783, 386] width 325 height 65
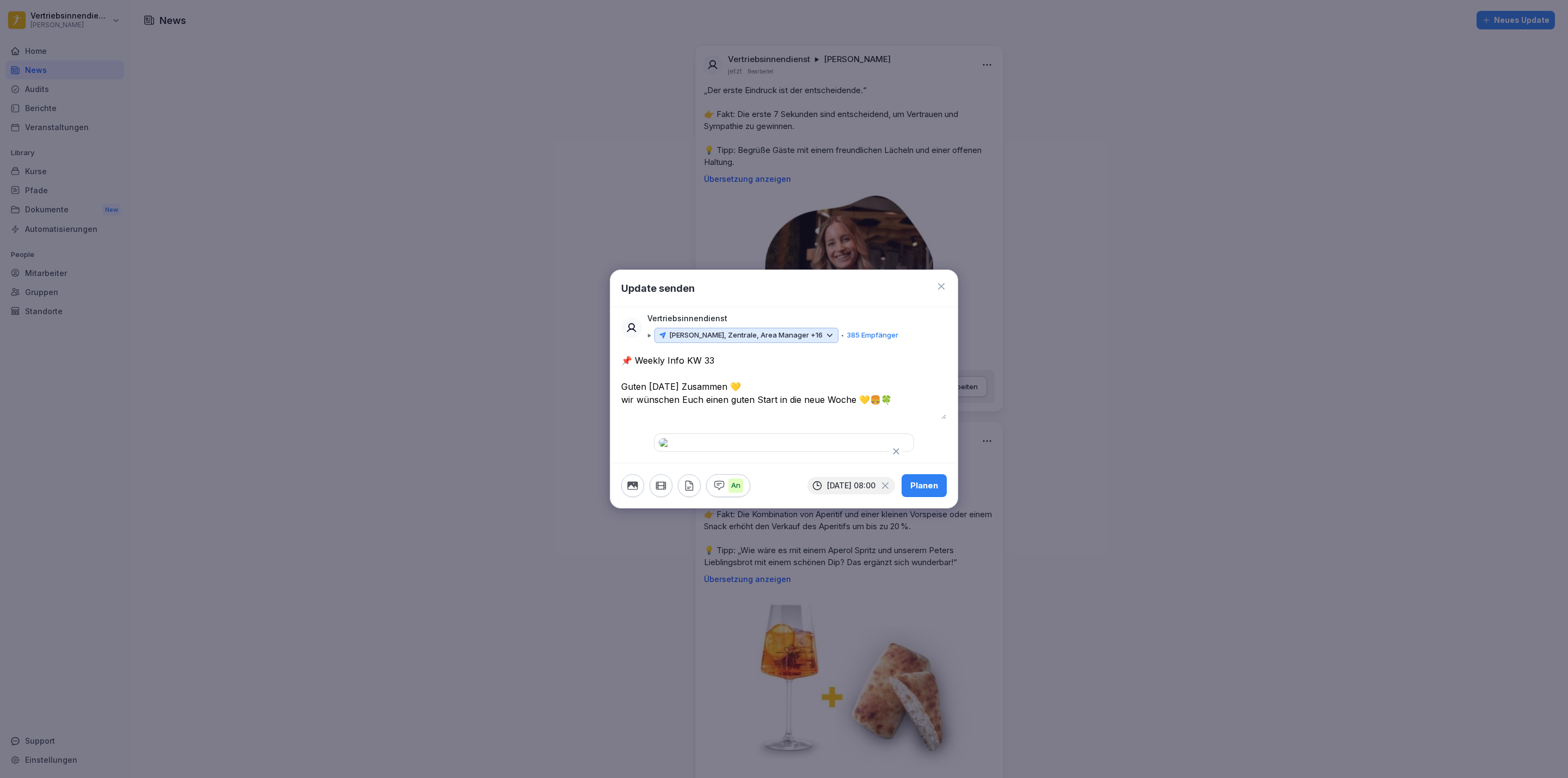
type textarea "**********"
click at [684, 491] on icon "button" at bounding box center [689, 486] width 12 height 12
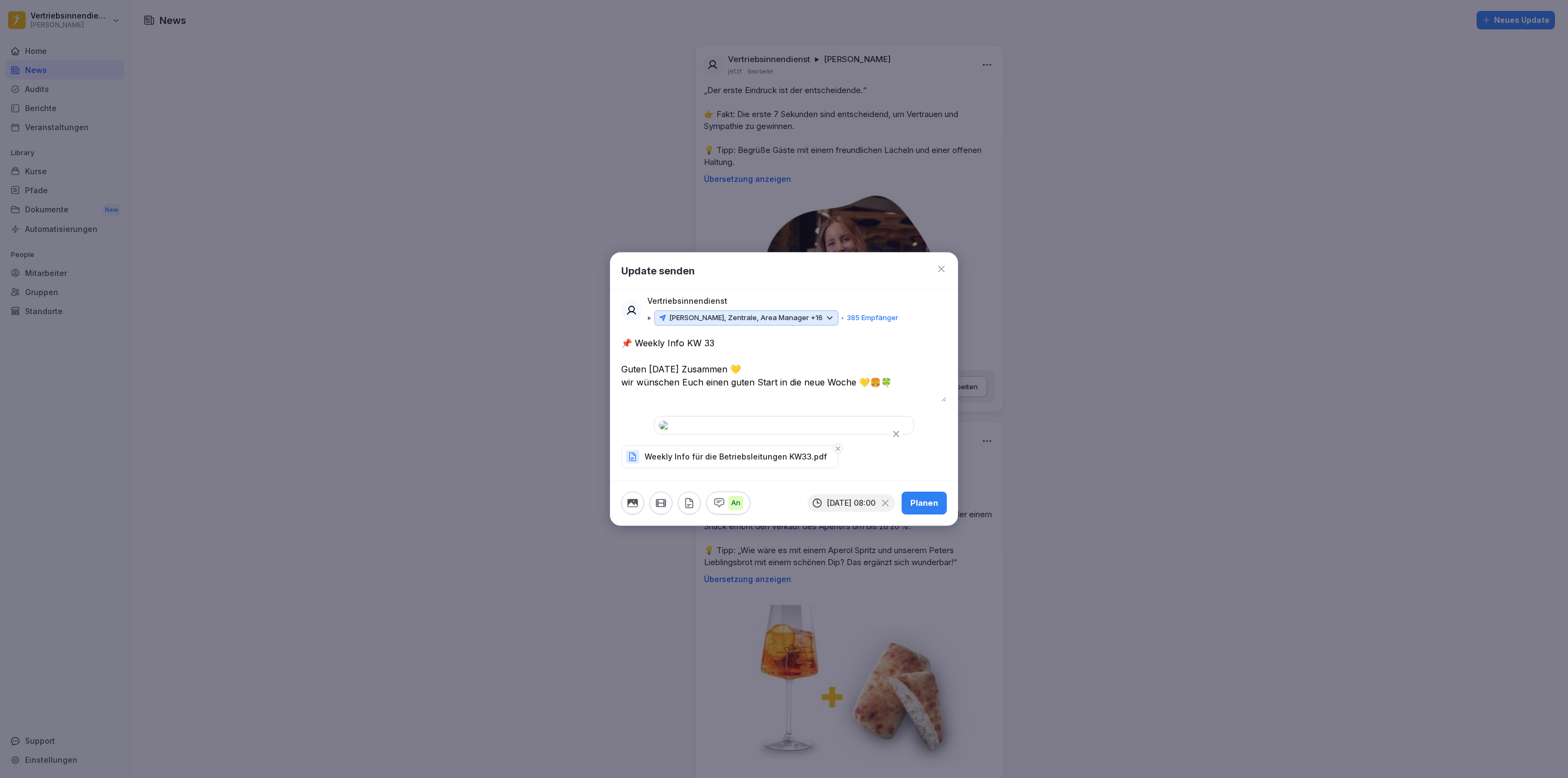
click at [936, 509] on div "Planen" at bounding box center [924, 503] width 28 height 12
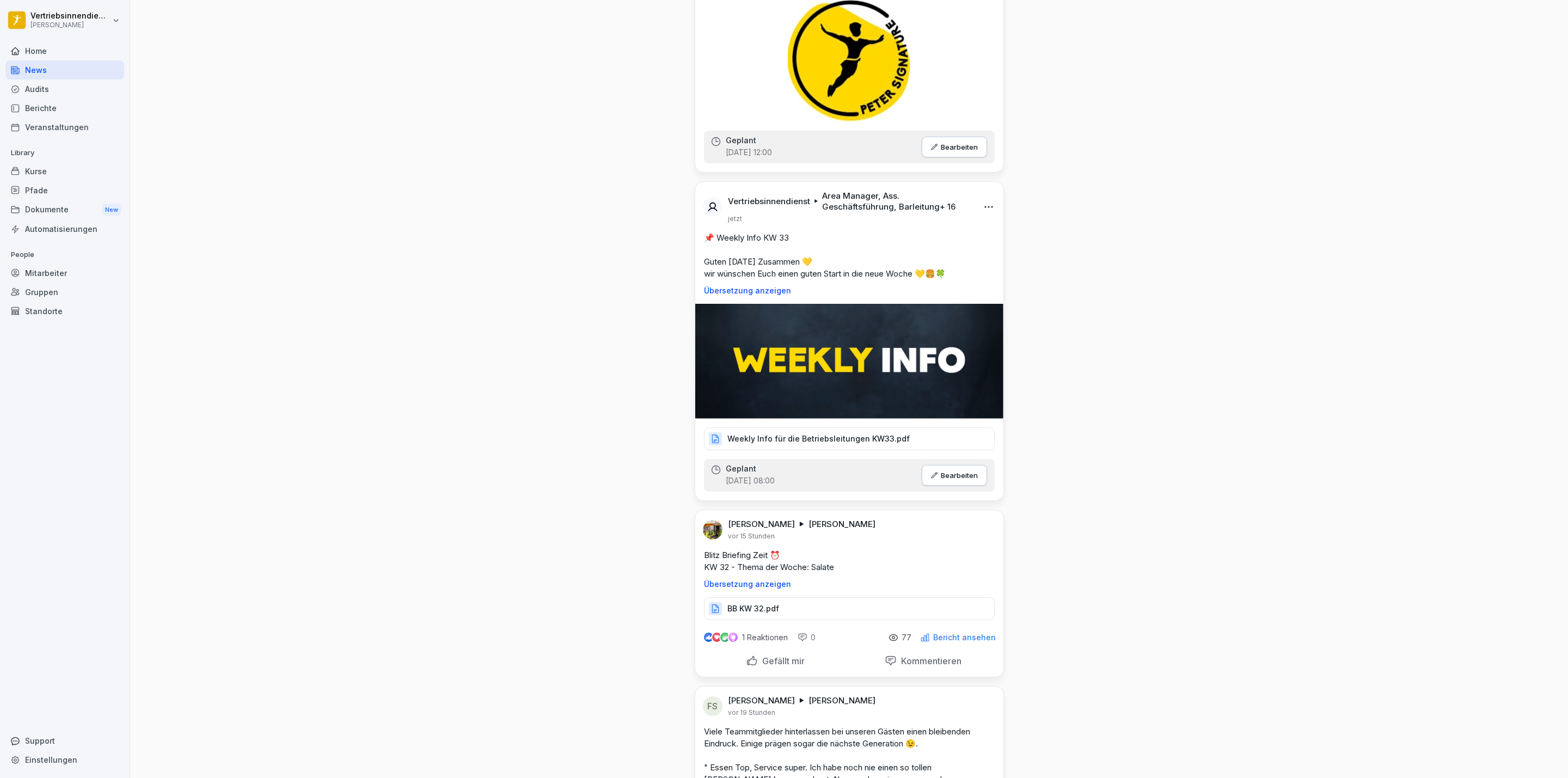
scroll to position [4410, 0]
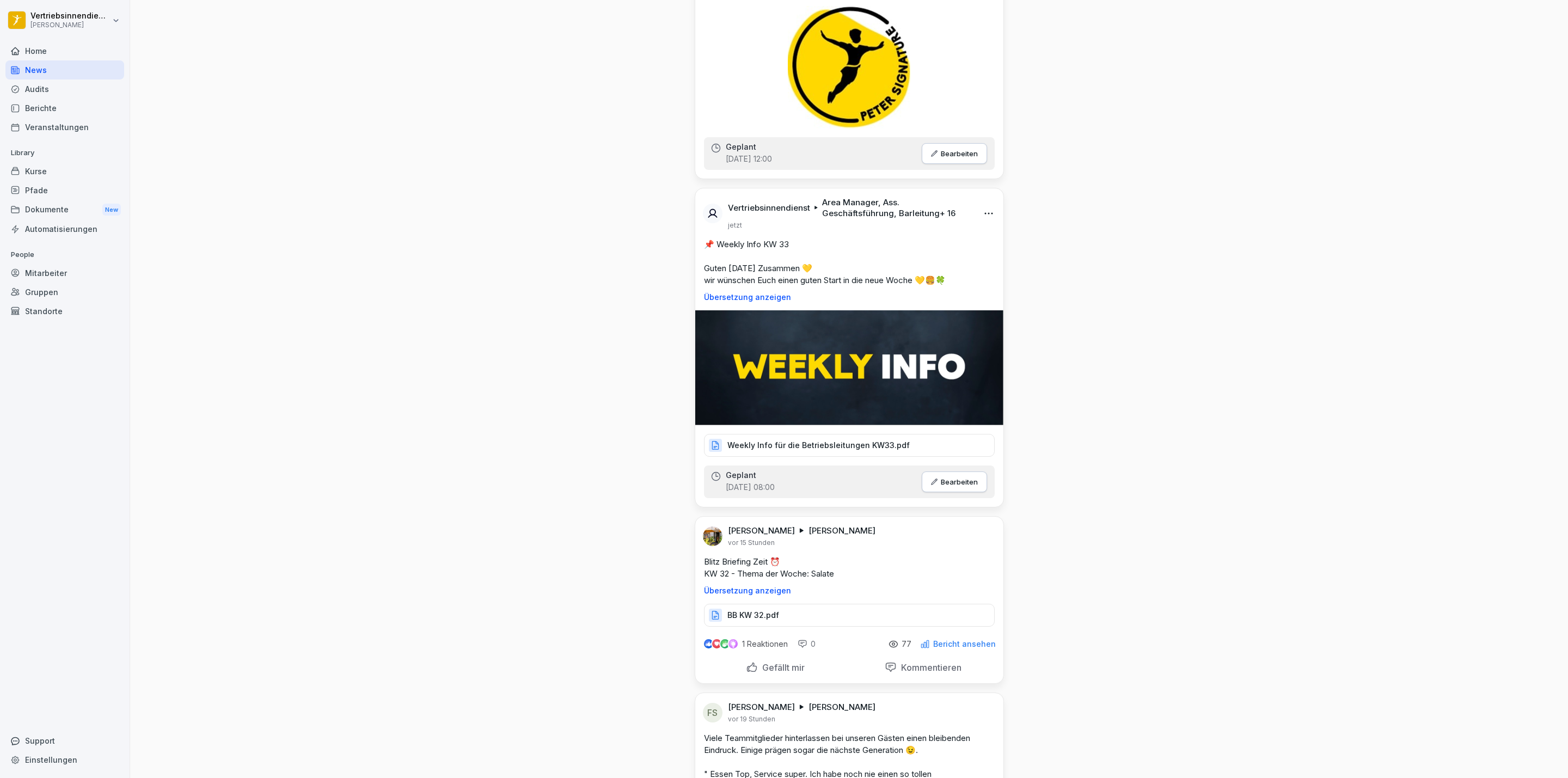
click at [56, 210] on div "Dokumente New" at bounding box center [65, 209] width 119 height 20
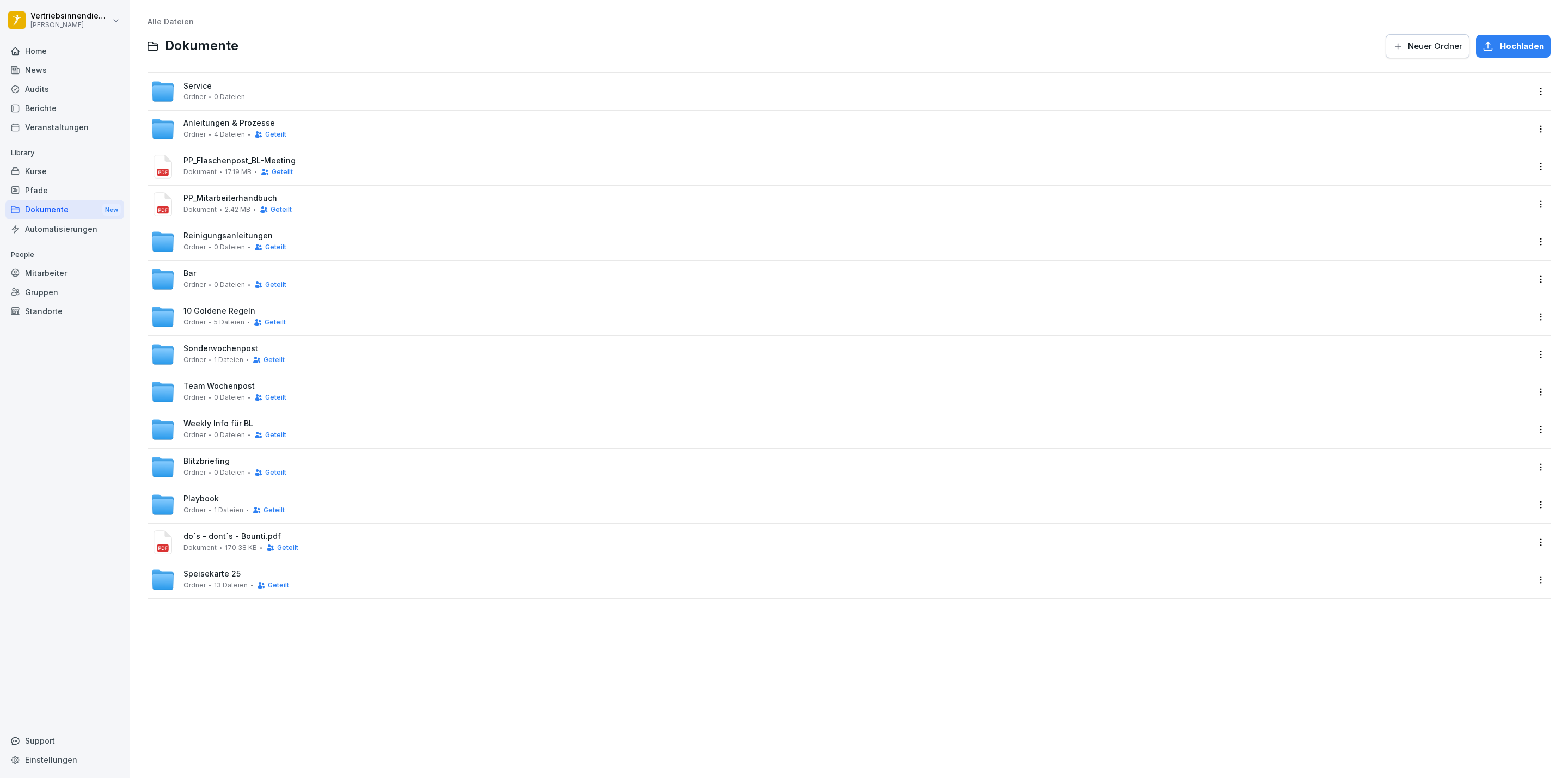
click at [223, 398] on span "0 Dateien" at bounding box center [229, 398] width 31 height 8
click at [236, 386] on span "Team Wochenpost" at bounding box center [219, 386] width 71 height 9
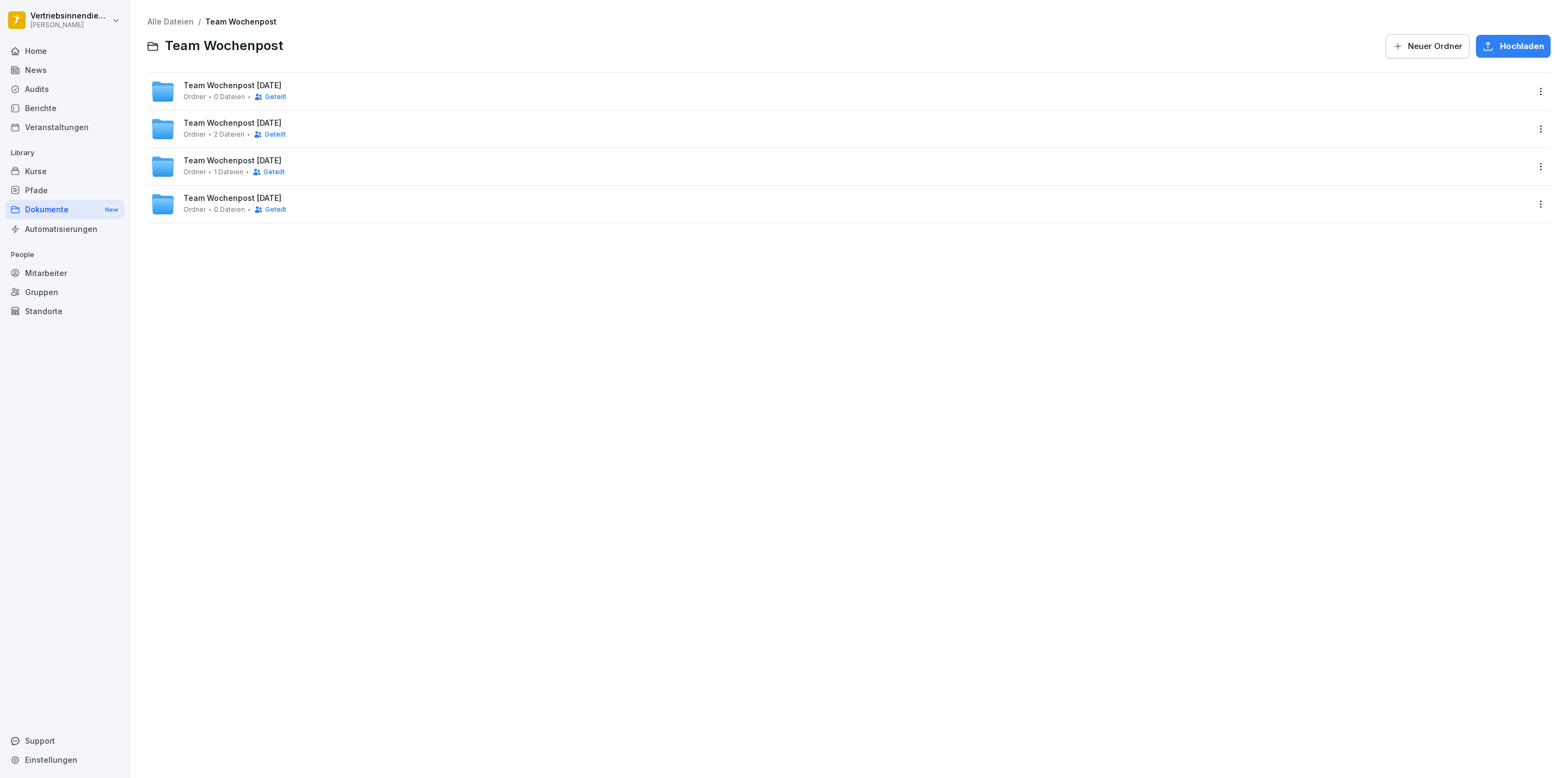
click at [192, 87] on span "Team Wochenpost [DATE]" at bounding box center [232, 86] width 98 height 9
click at [232, 90] on div "Team Wochenpost KW 33 Ordner 2 Dateien" at bounding box center [232, 91] width 98 height 19
click at [1530, 94] on html "Vertriebsinnendienst [PERSON_NAME] Home News Audits Berichte Veranstaltungen Li…" at bounding box center [784, 389] width 1568 height 778
click at [1488, 113] on div "Details" at bounding box center [1496, 114] width 27 height 13
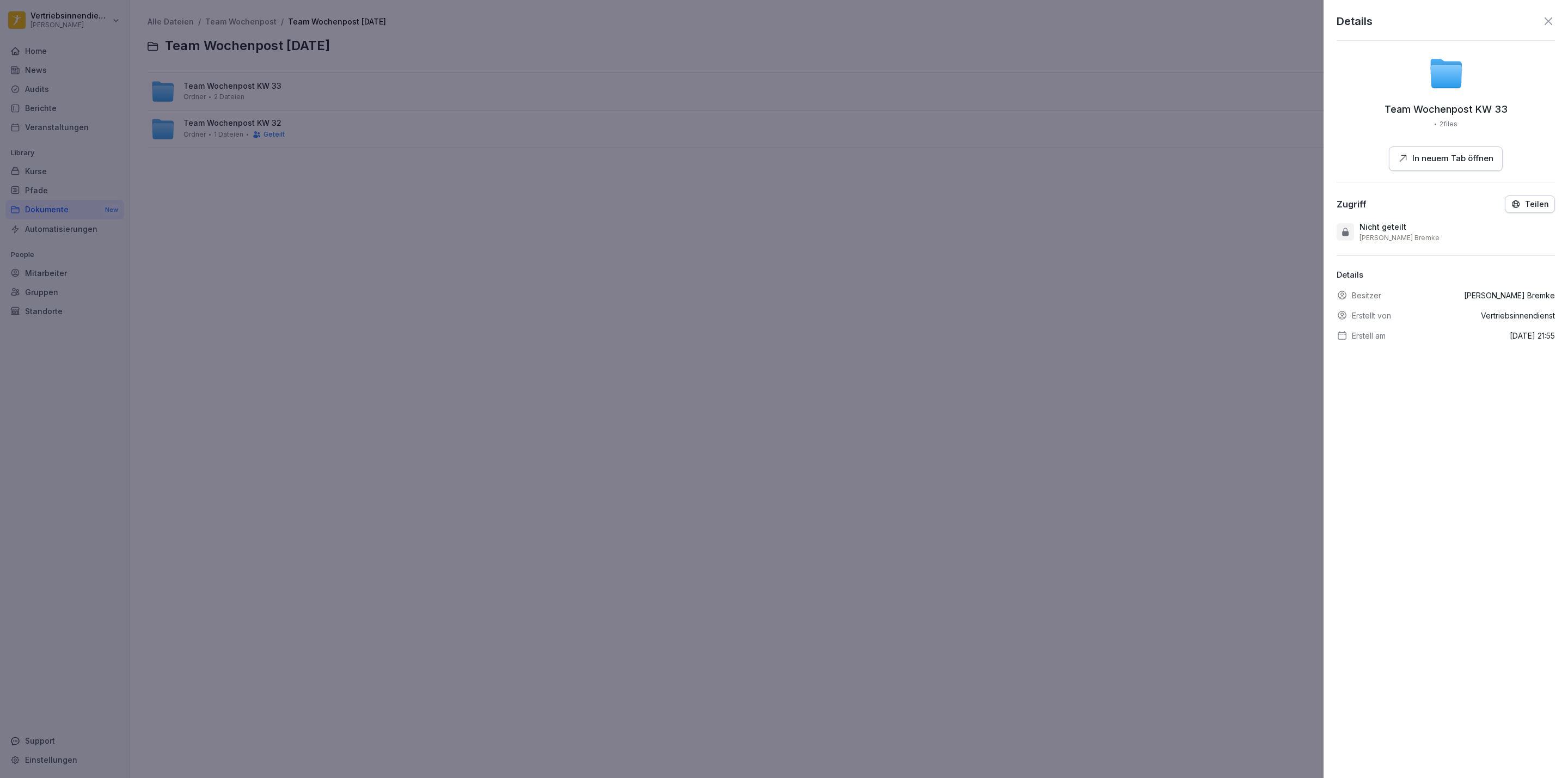
click at [1511, 206] on icon "button" at bounding box center [1515, 204] width 10 height 10
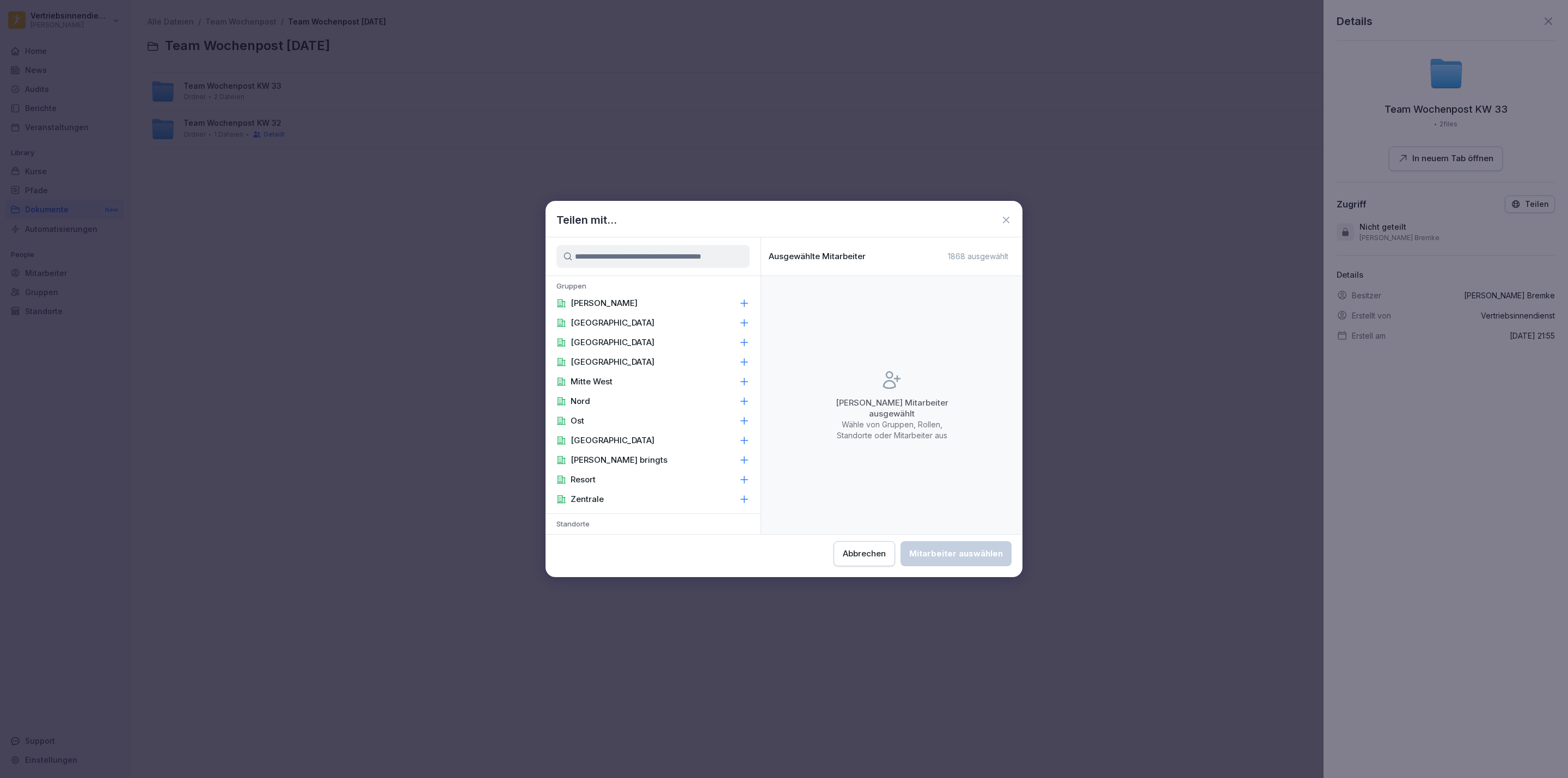
click at [680, 296] on div "[PERSON_NAME]" at bounding box center [653, 303] width 215 height 19
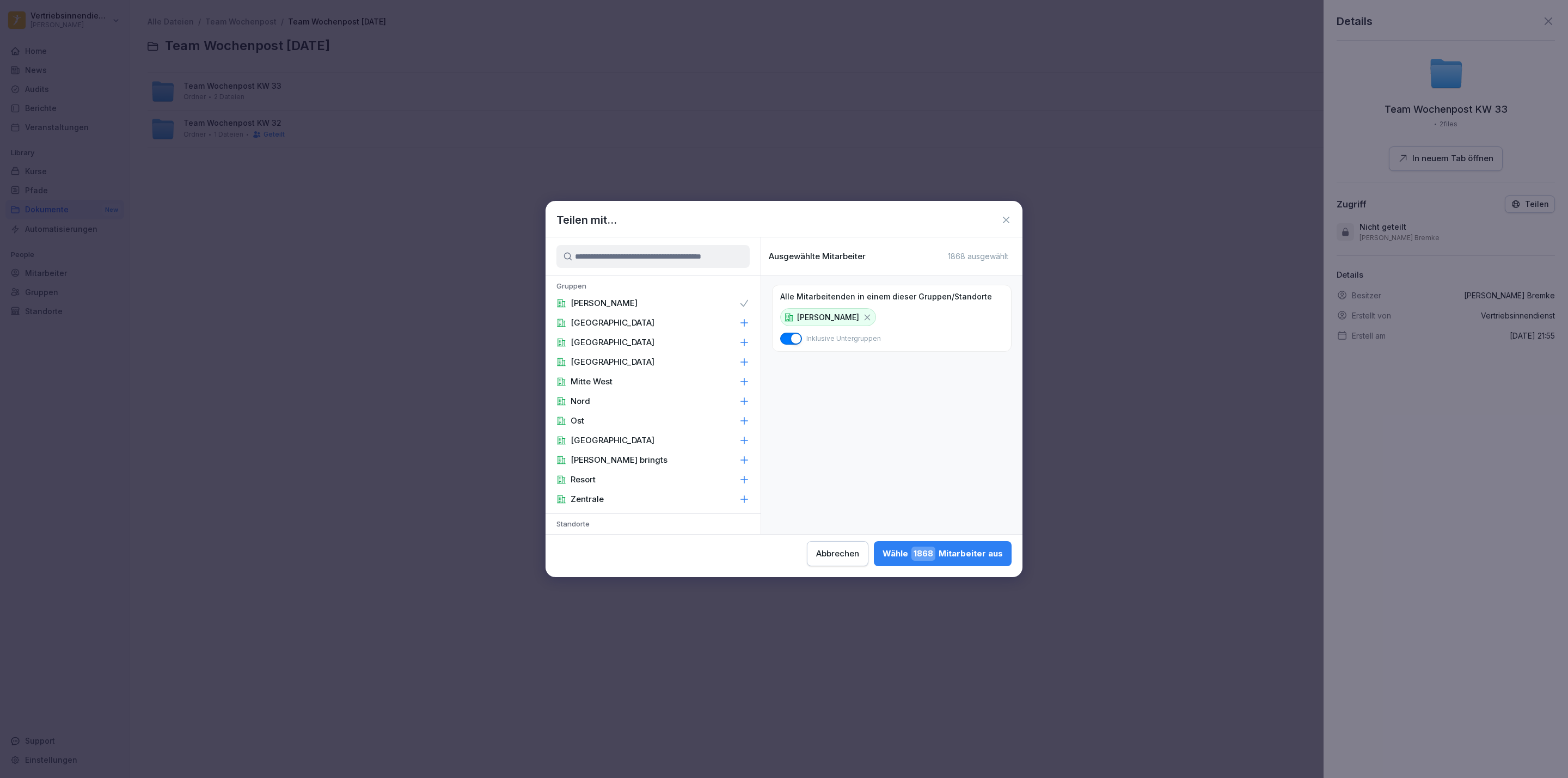
click at [933, 553] on span "1868" at bounding box center [923, 554] width 24 height 14
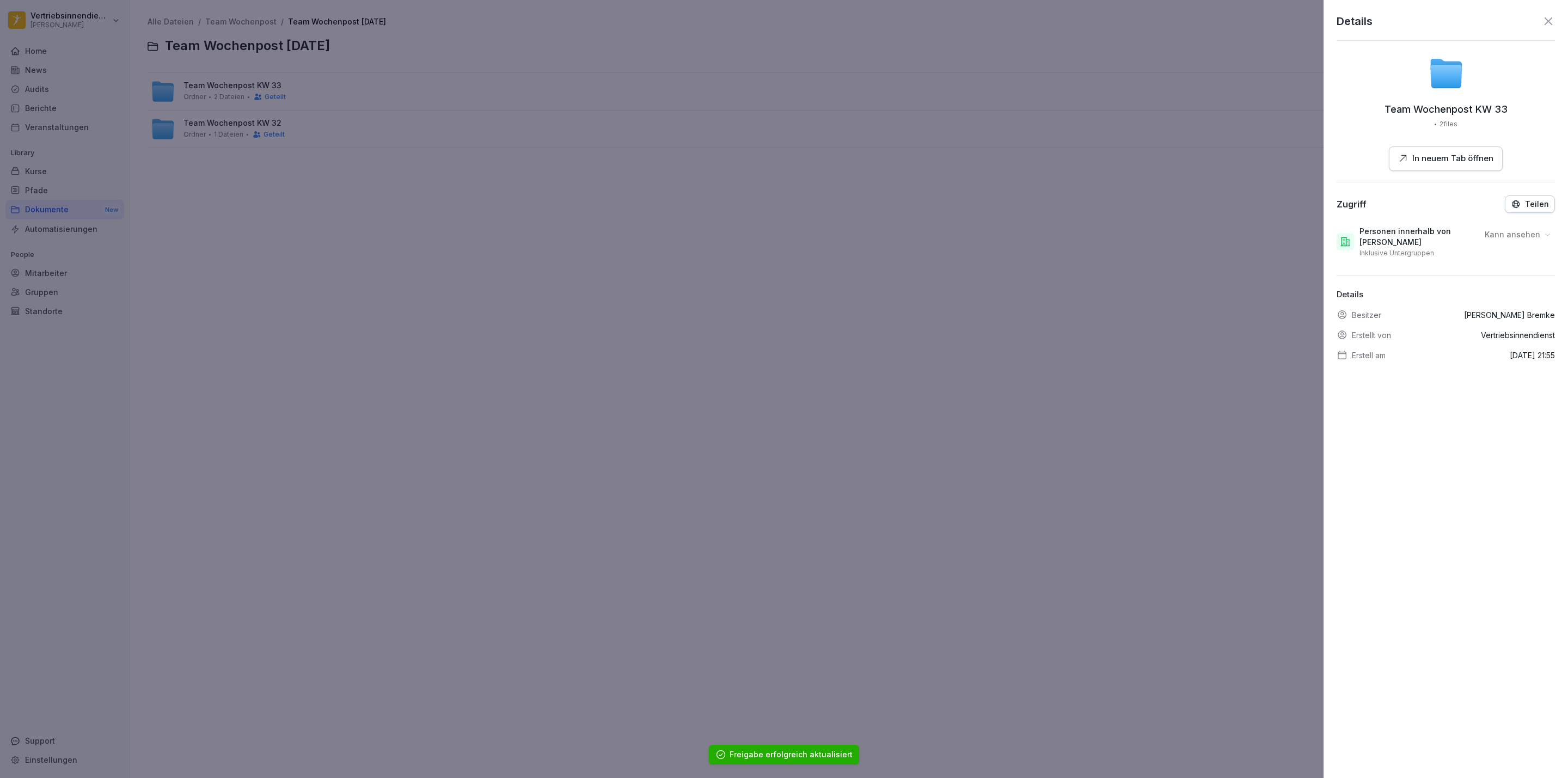
drag, startPoint x: 1512, startPoint y: 193, endPoint x: 1509, endPoint y: 203, distance: 10.4
click at [1512, 193] on div "Details Team Wochenpost KW 33 2 files In neuem Tab öffnen Zugriff Teilen Person…" at bounding box center [1445, 389] width 245 height 778
click at [1511, 206] on icon "button" at bounding box center [1515, 204] width 10 height 10
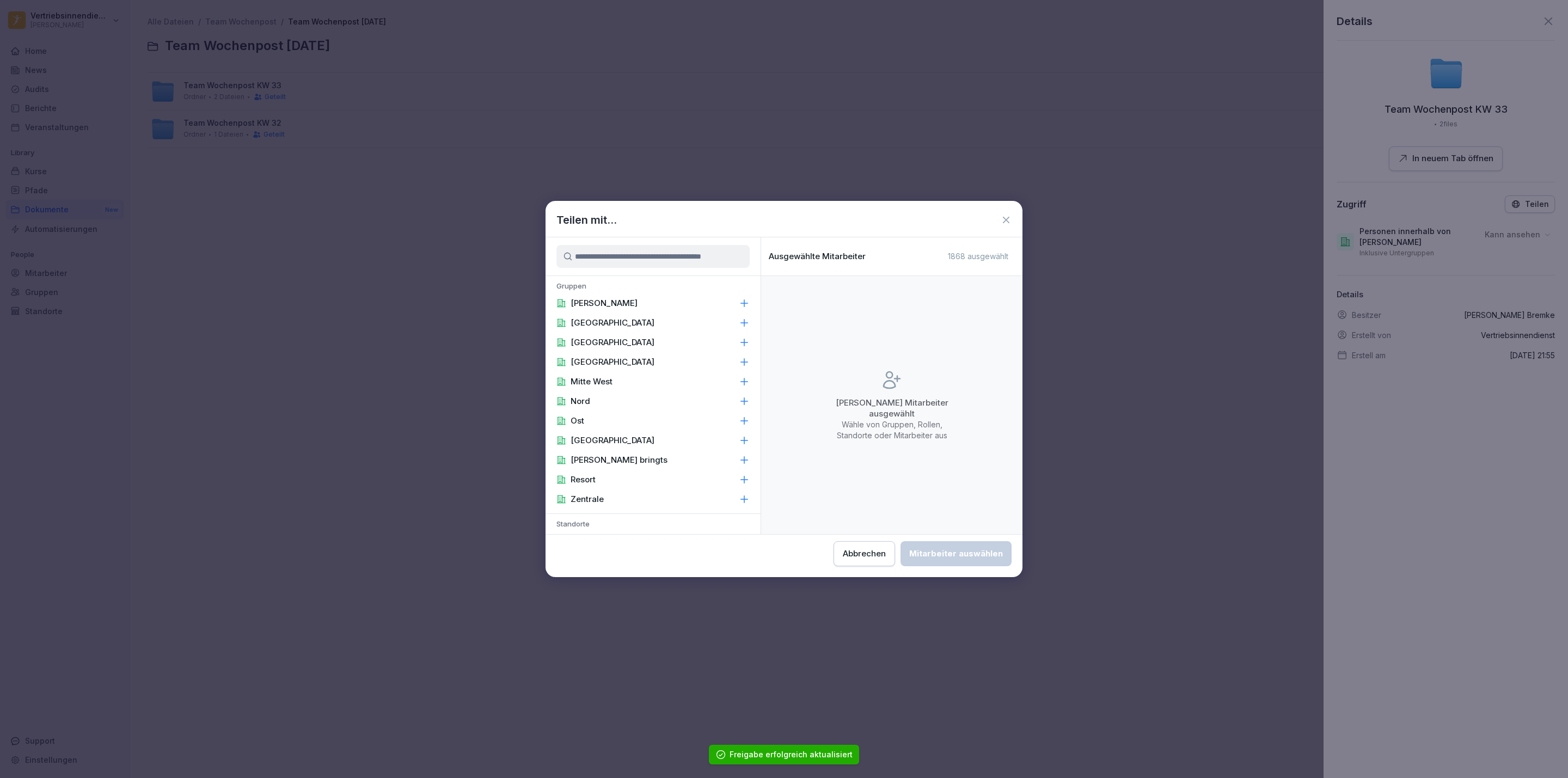
click at [651, 508] on div "Zentrale" at bounding box center [653, 499] width 215 height 19
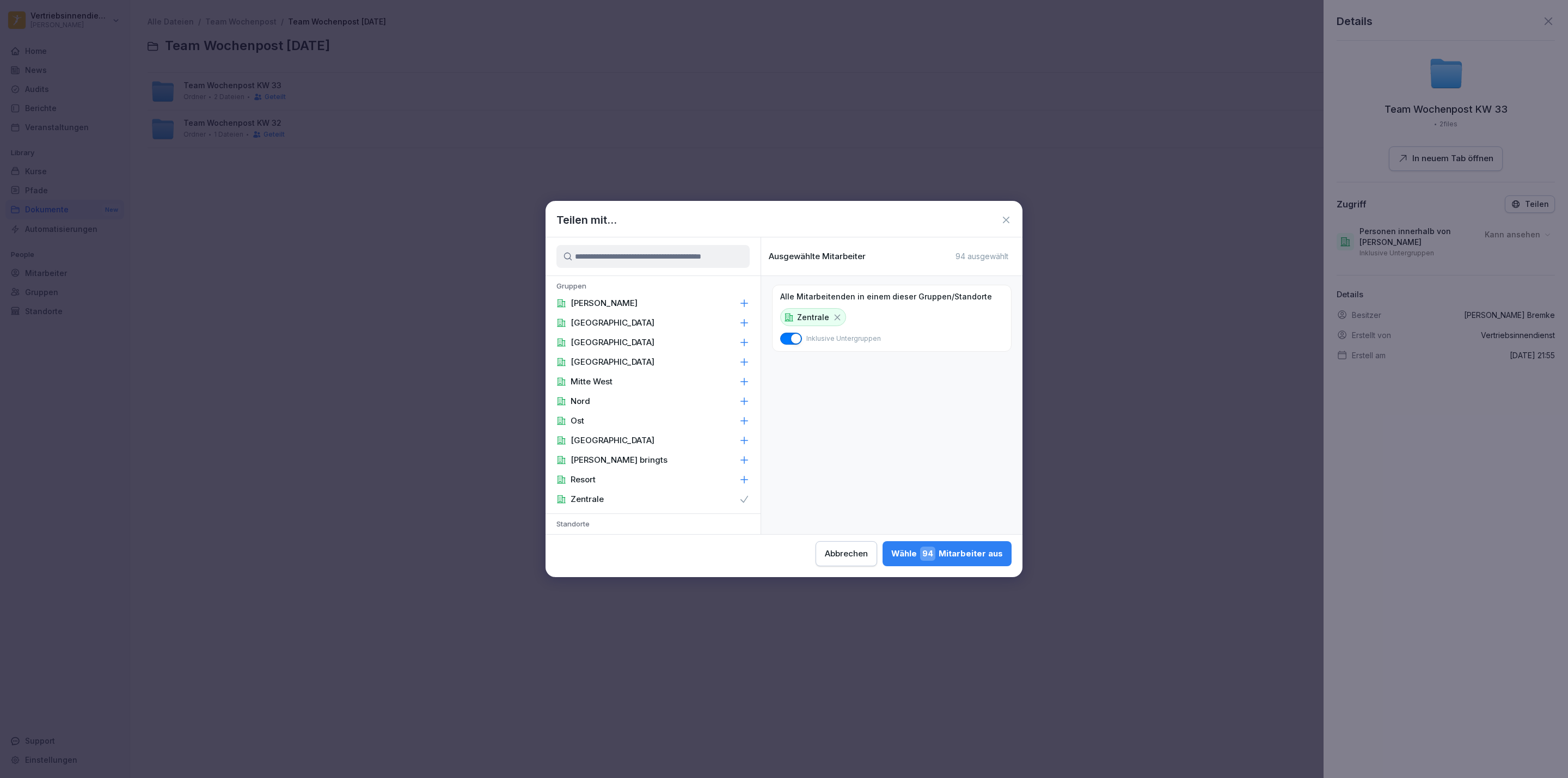
click at [738, 307] on icon at bounding box center [744, 303] width 11 height 11
click at [715, 500] on div "Zentrale" at bounding box center [653, 499] width 215 height 19
click at [947, 549] on div "Wähle 1868 Mitarbeiter aus" at bounding box center [942, 554] width 120 height 14
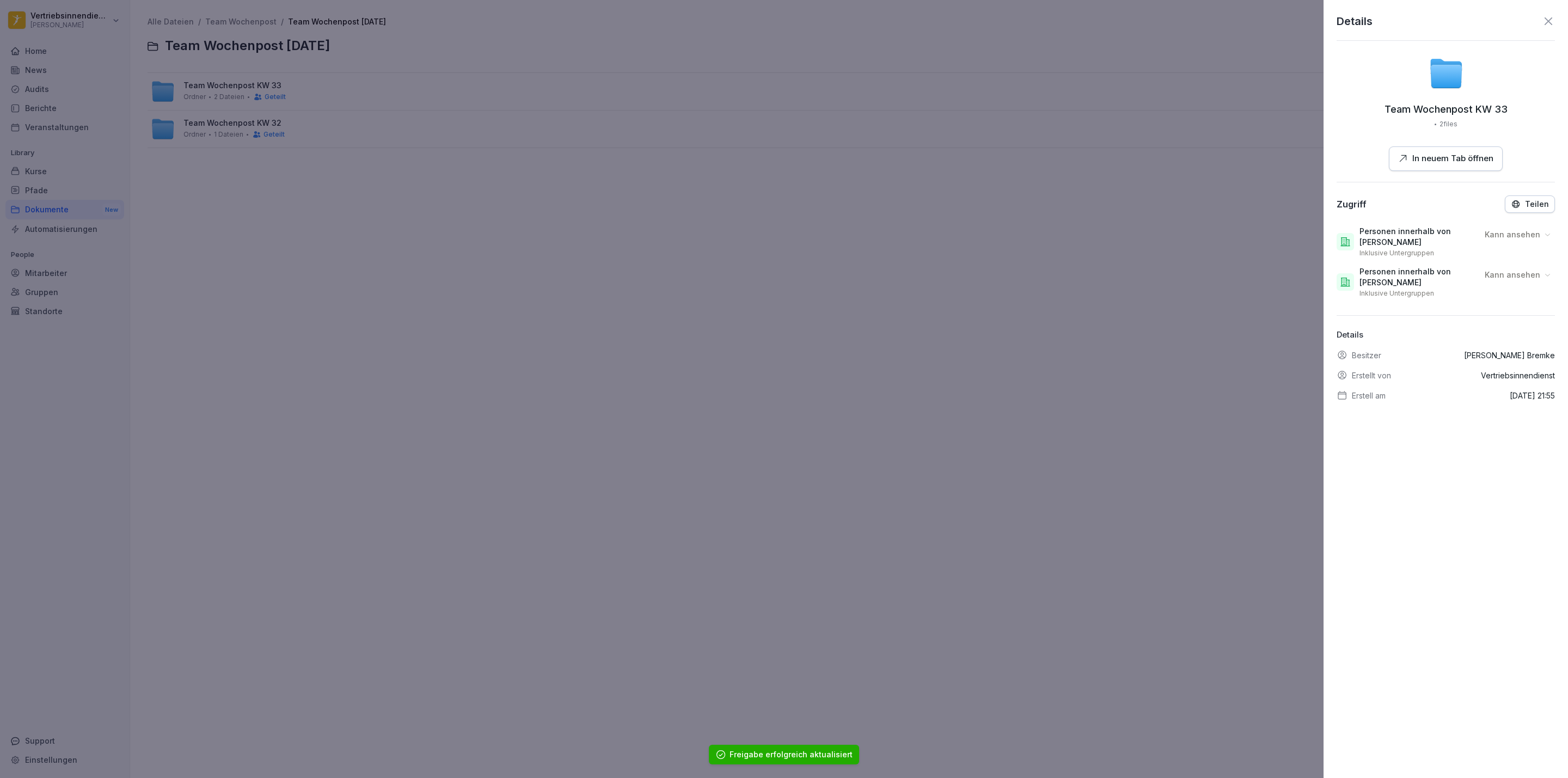
click at [992, 329] on div at bounding box center [784, 389] width 1568 height 778
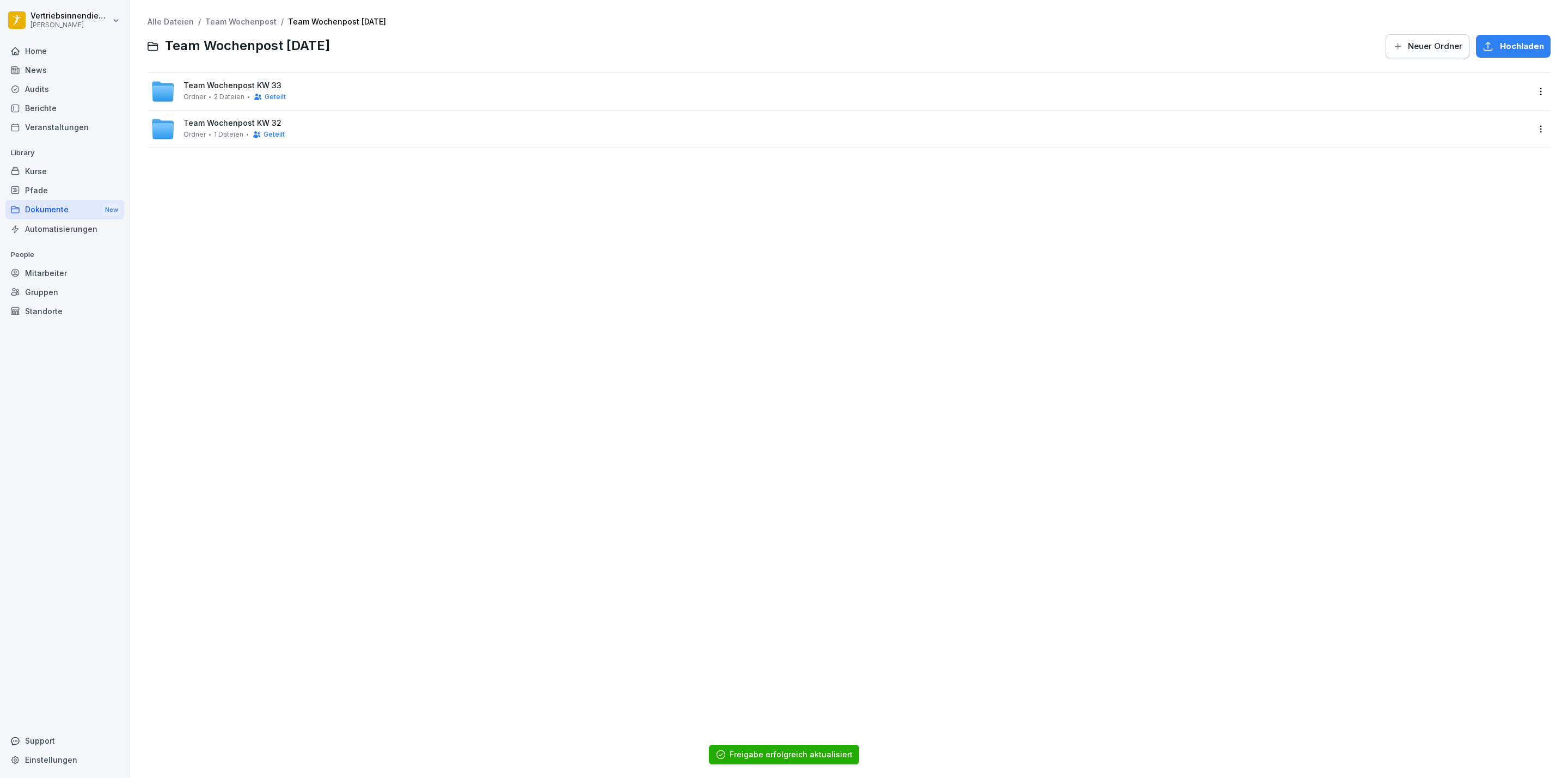
click at [280, 94] on span "Geteilt" at bounding box center [275, 97] width 21 height 8
click at [1523, 129] on html "Vertriebsinnendienst [PERSON_NAME] Home News Audits Berichte Veranstaltungen Li…" at bounding box center [784, 389] width 1568 height 778
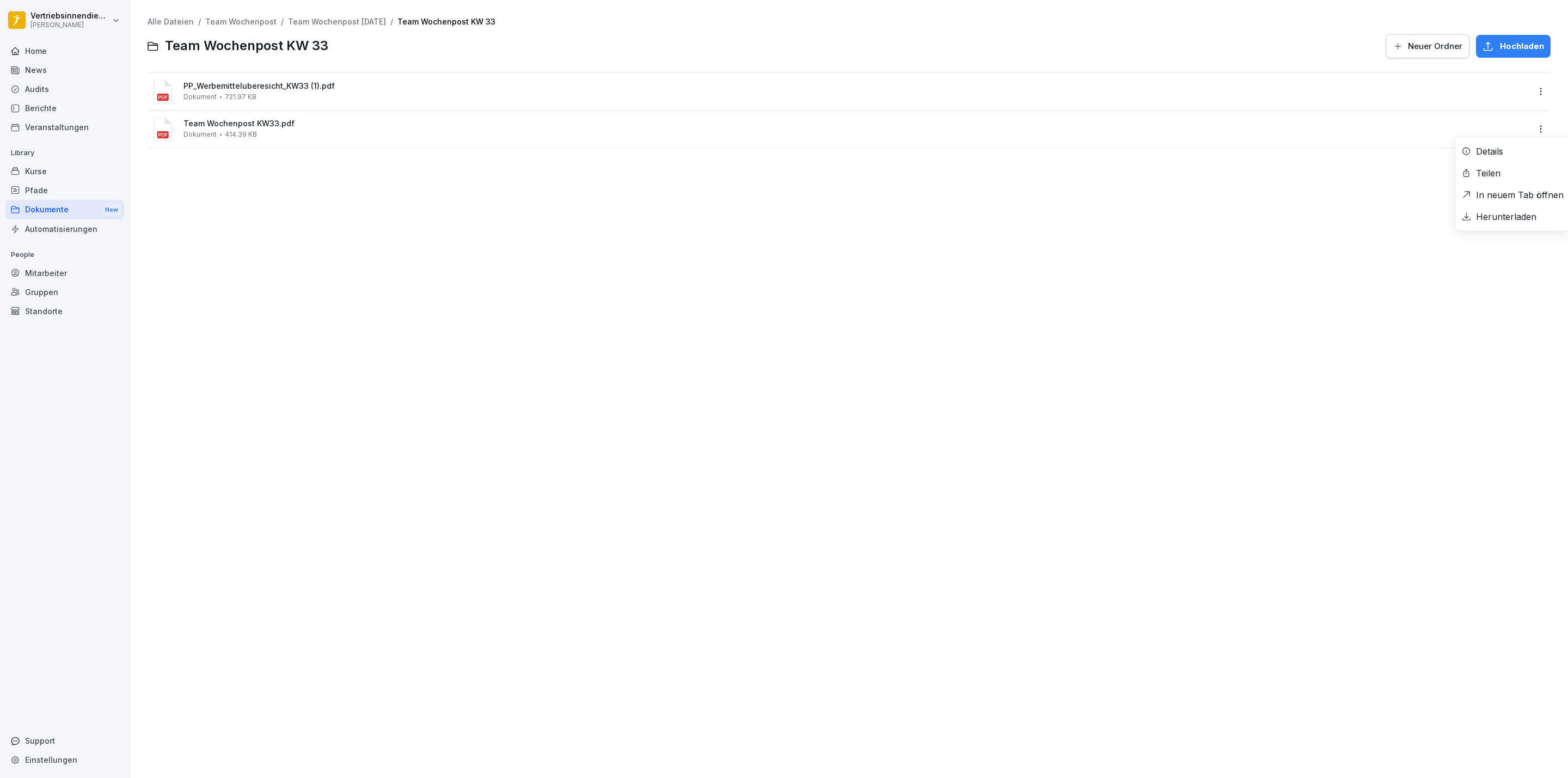
drag, startPoint x: 1301, startPoint y: 227, endPoint x: 981, endPoint y: 198, distance: 321.3
click at [1301, 227] on html "Vertriebsinnendienst [PERSON_NAME] Home News Audits Berichte Veranstaltungen Li…" at bounding box center [784, 389] width 1568 height 778
click at [1527, 83] on html "Vertriebsinnendienst [PERSON_NAME] Home News Audits Berichte Veranstaltungen Li…" at bounding box center [784, 389] width 1568 height 778
click at [1493, 129] on div "Teilen" at bounding box center [1488, 136] width 25 height 13
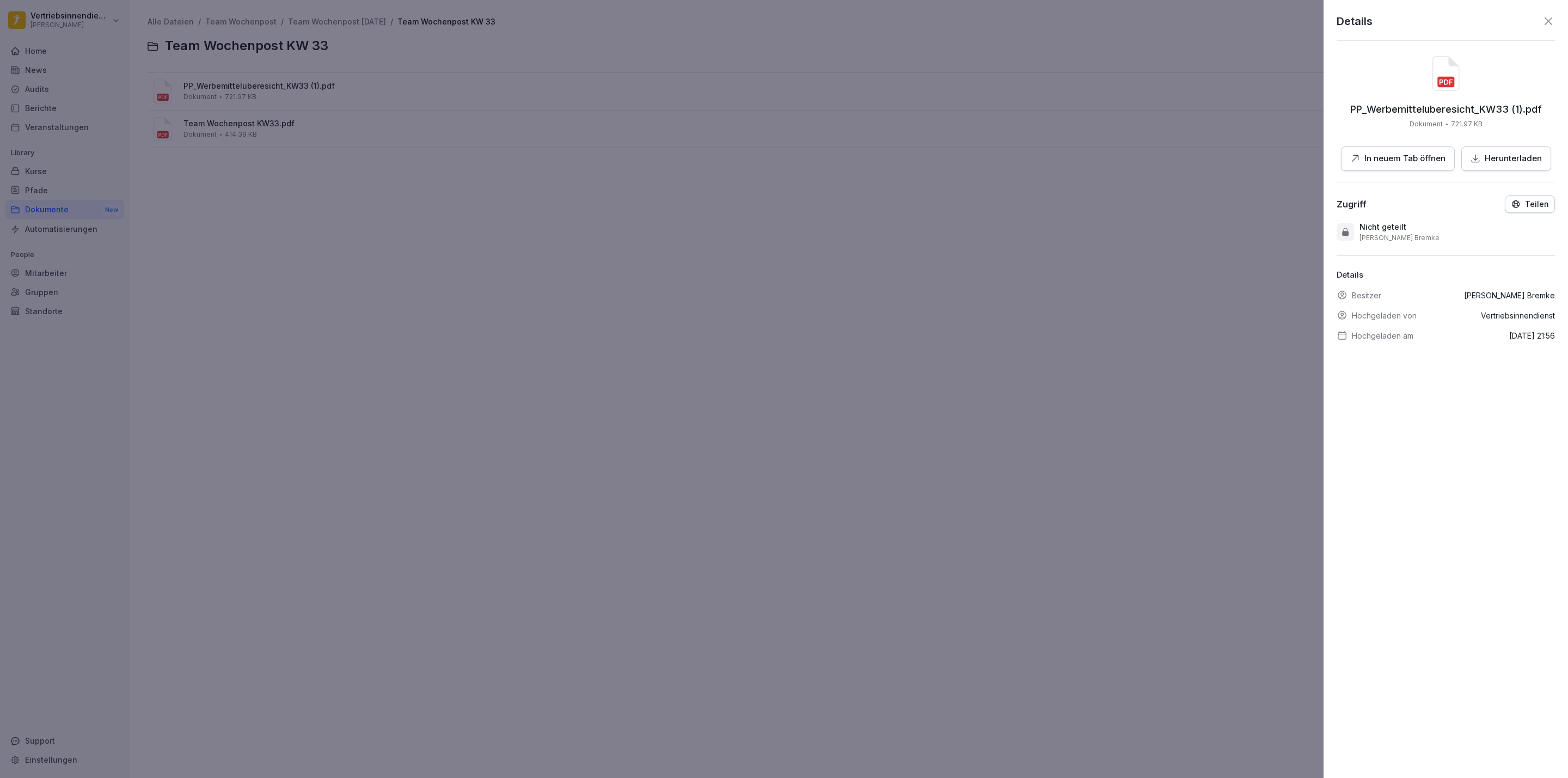
click at [1511, 207] on icon "button" at bounding box center [1515, 204] width 10 height 10
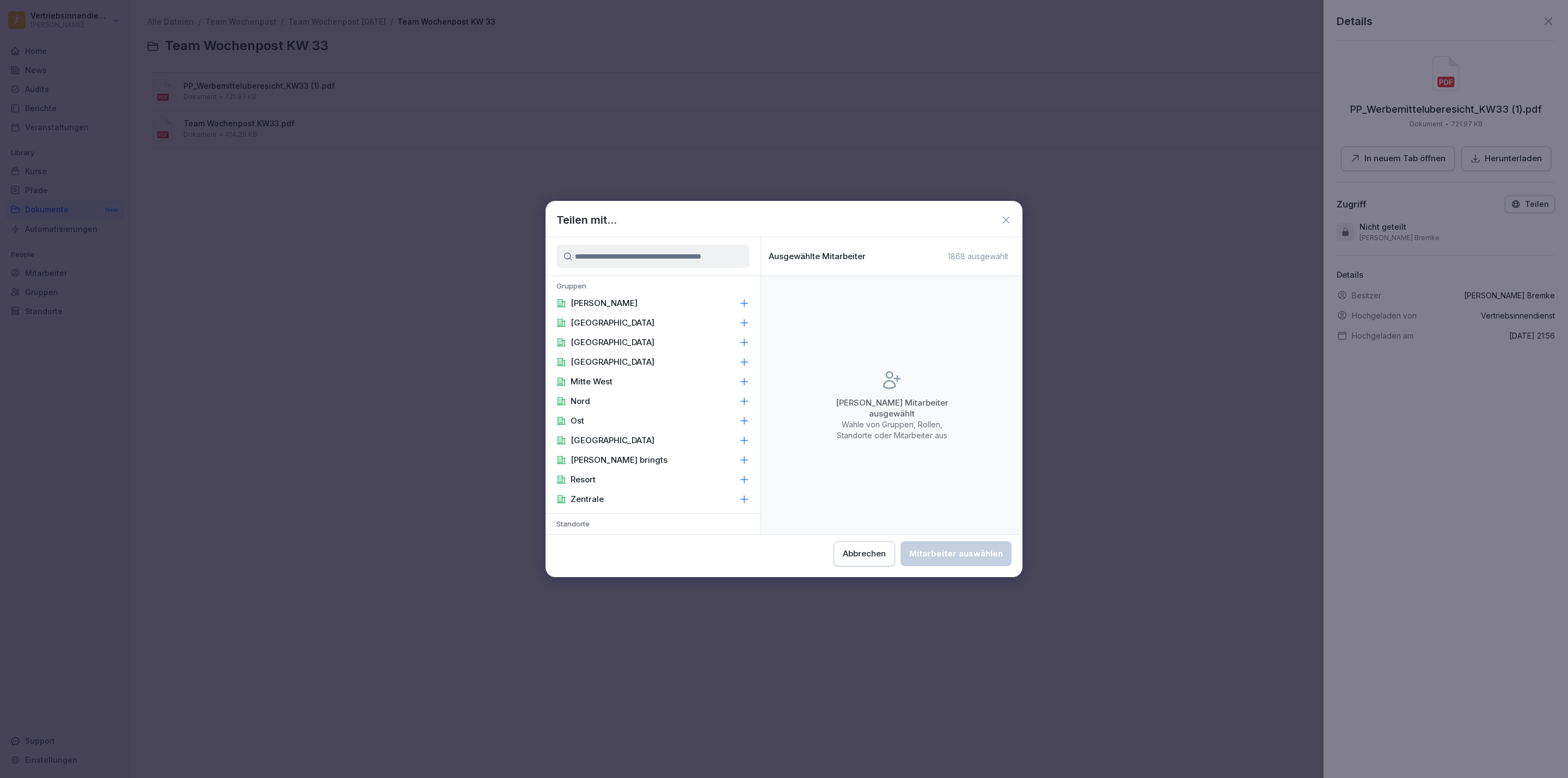
click at [665, 305] on div "[PERSON_NAME]" at bounding box center [653, 303] width 215 height 19
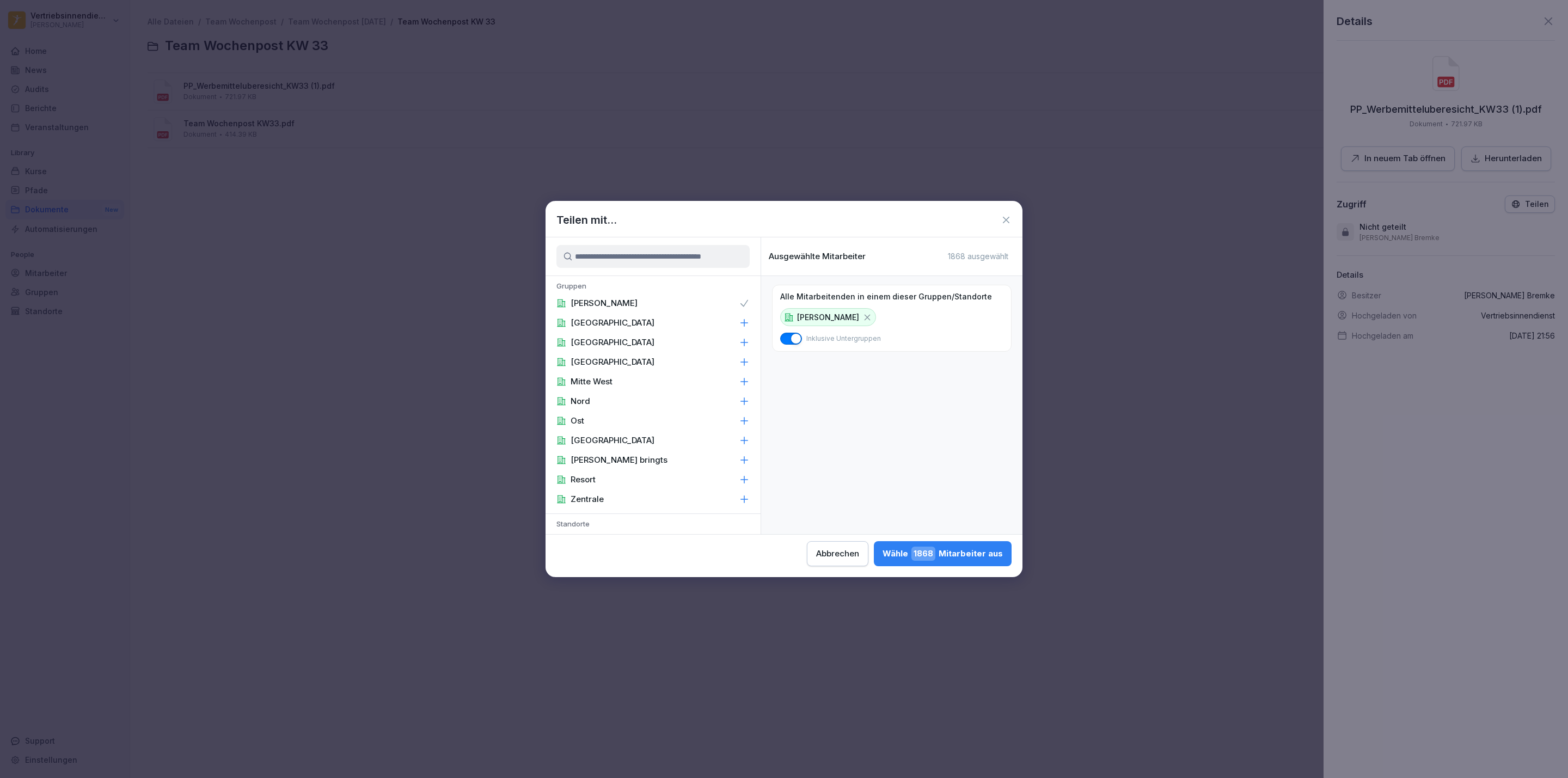
click at [964, 557] on div "Wähle 1868 Mitarbeiter aus" at bounding box center [942, 554] width 120 height 14
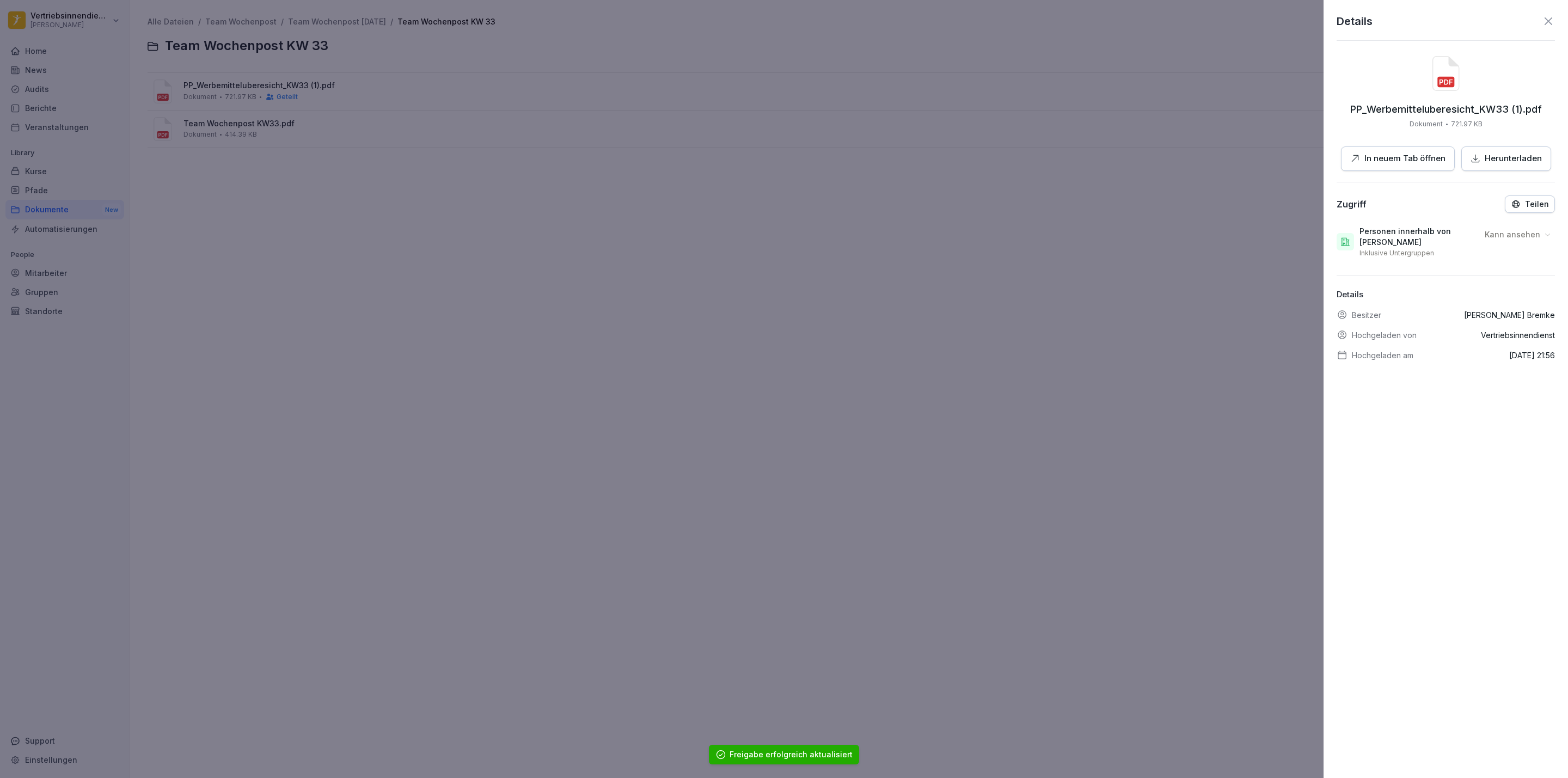
click at [398, 318] on div at bounding box center [784, 389] width 1568 height 778
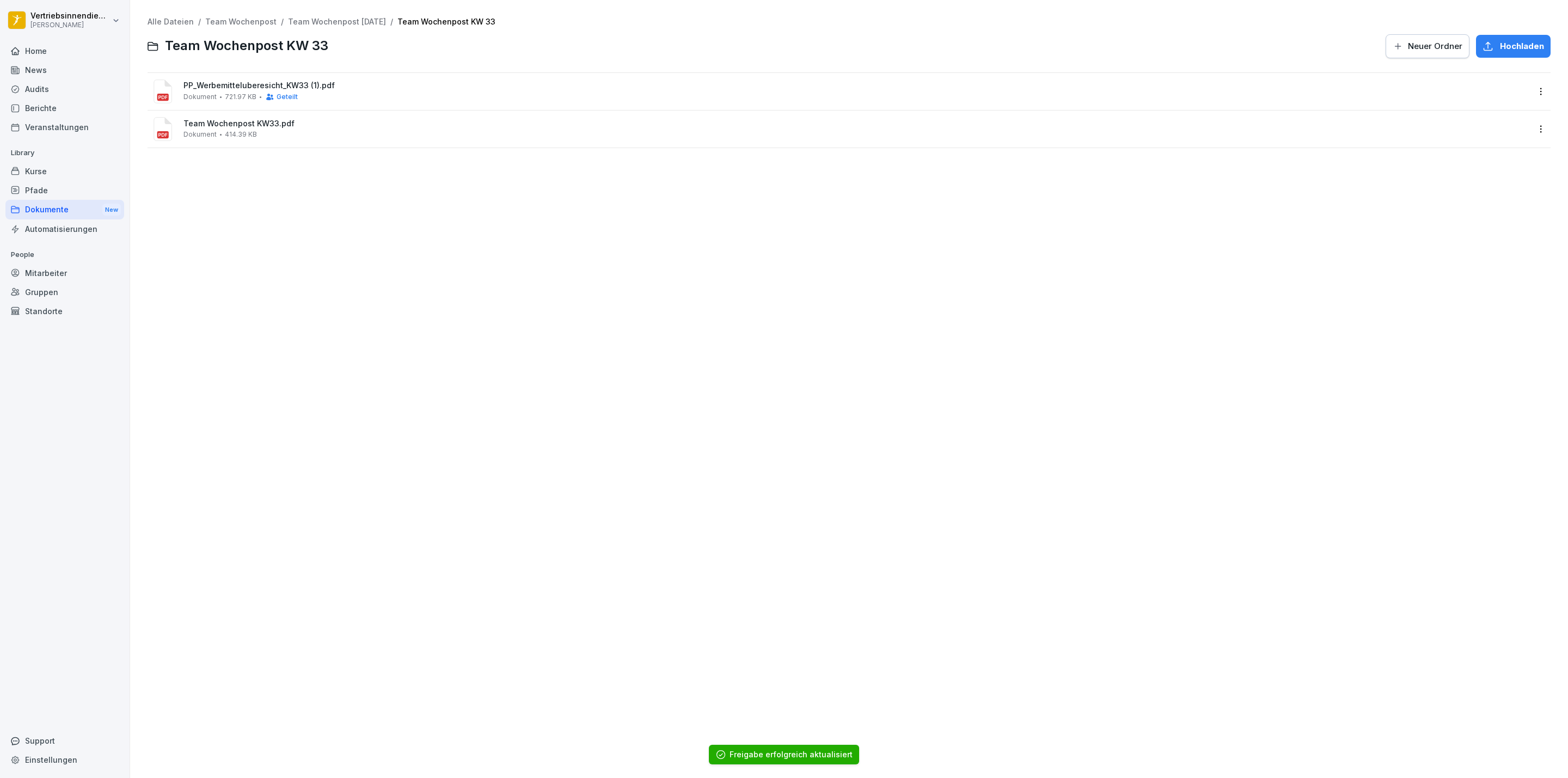
click at [227, 83] on span "PP_Werbemitteluberesicht_KW33 (1).pdf" at bounding box center [856, 86] width 1346 height 9
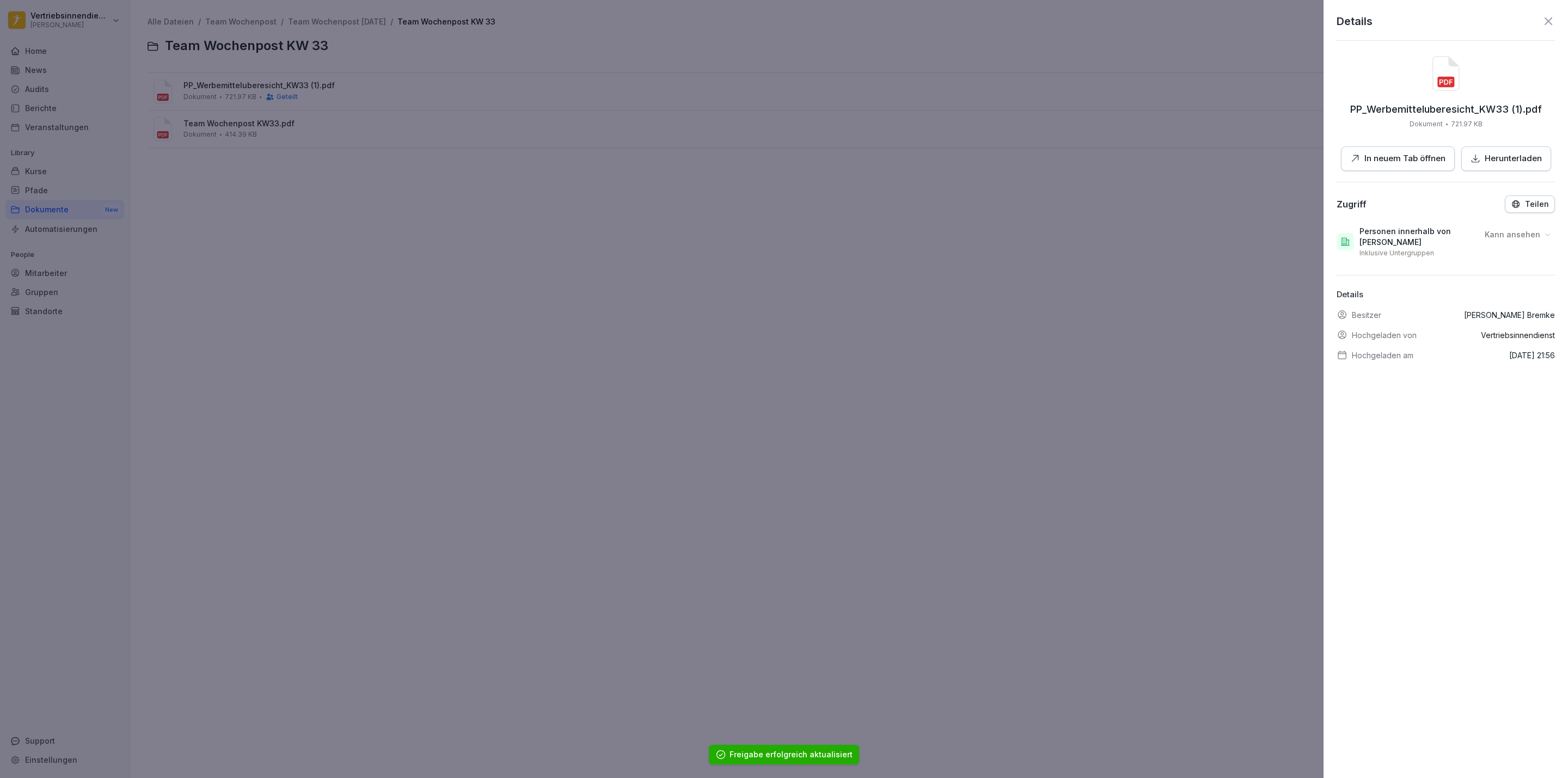
click at [1385, 152] on p "In neuem Tab öffnen" at bounding box center [1405, 158] width 81 height 12
click at [620, 342] on div at bounding box center [784, 389] width 1568 height 778
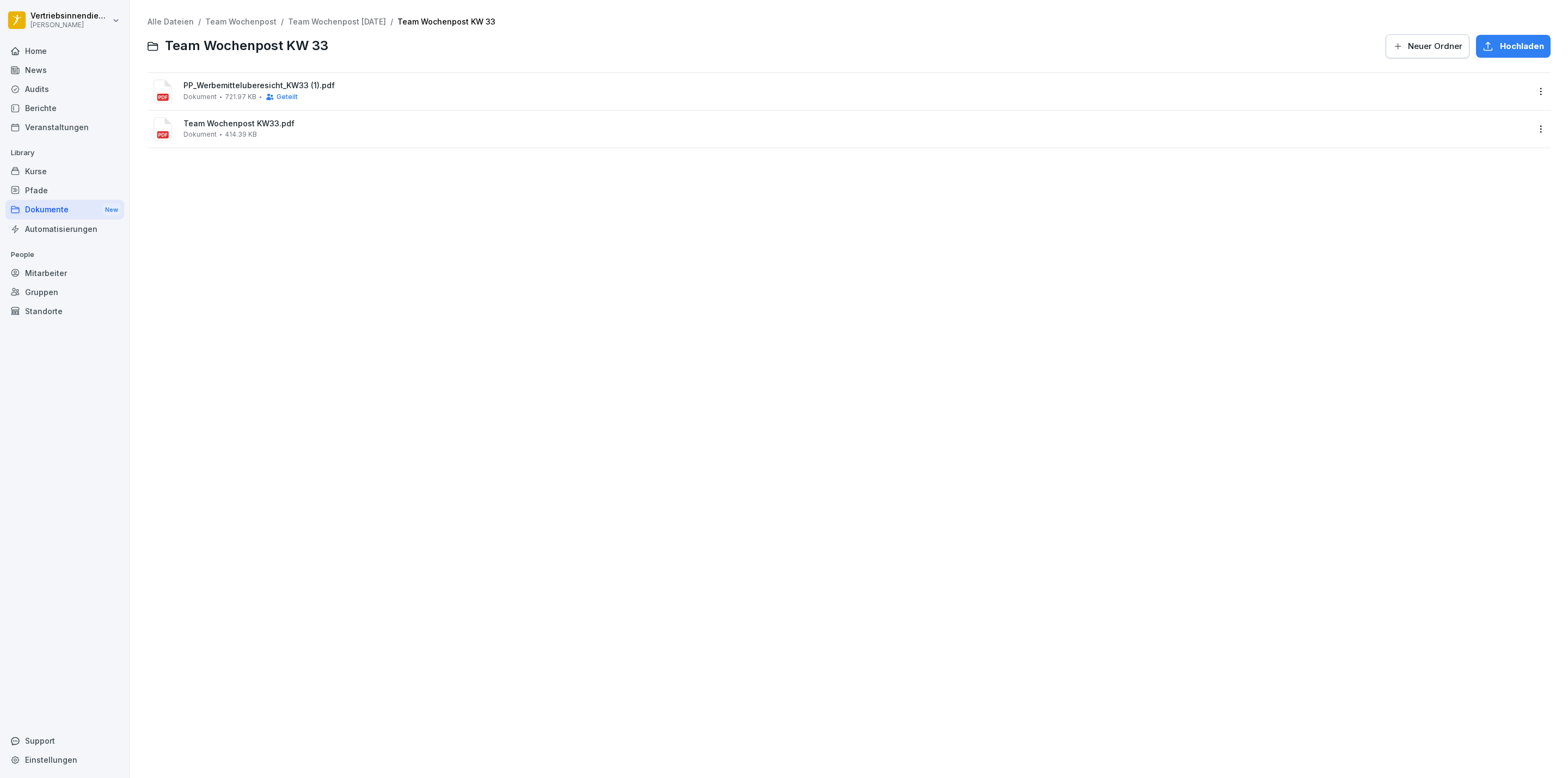
click at [43, 28] on html "Vertriebsinnendienst [PERSON_NAME] Home News Audits Berichte Veranstaltungen Li…" at bounding box center [784, 389] width 1568 height 778
click at [47, 74] on div "Abmelden" at bounding box center [69, 69] width 108 height 20
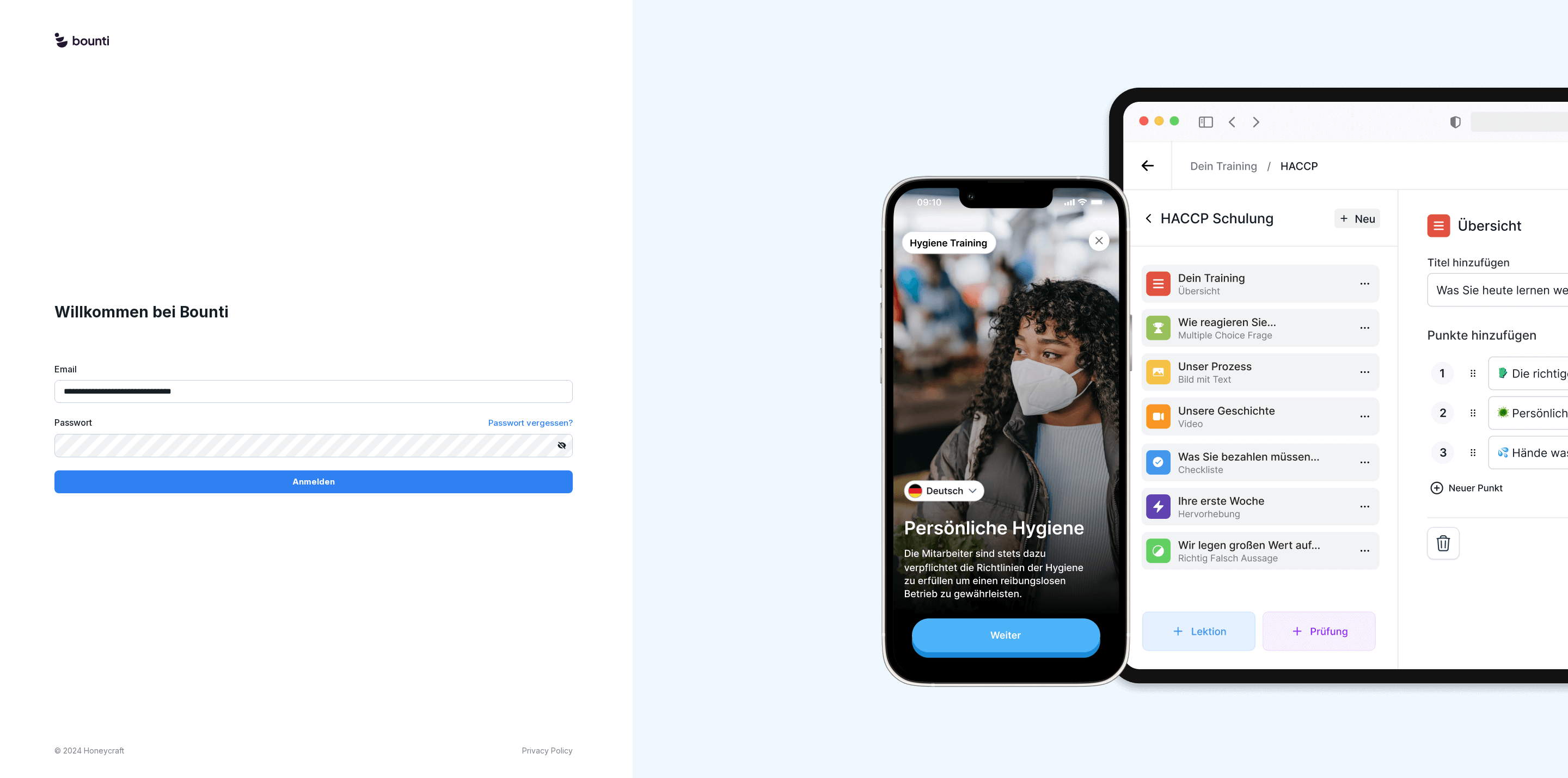
click at [157, 397] on input "**********" at bounding box center [313, 391] width 518 height 23
